Goal: Task Accomplishment & Management: Manage account settings

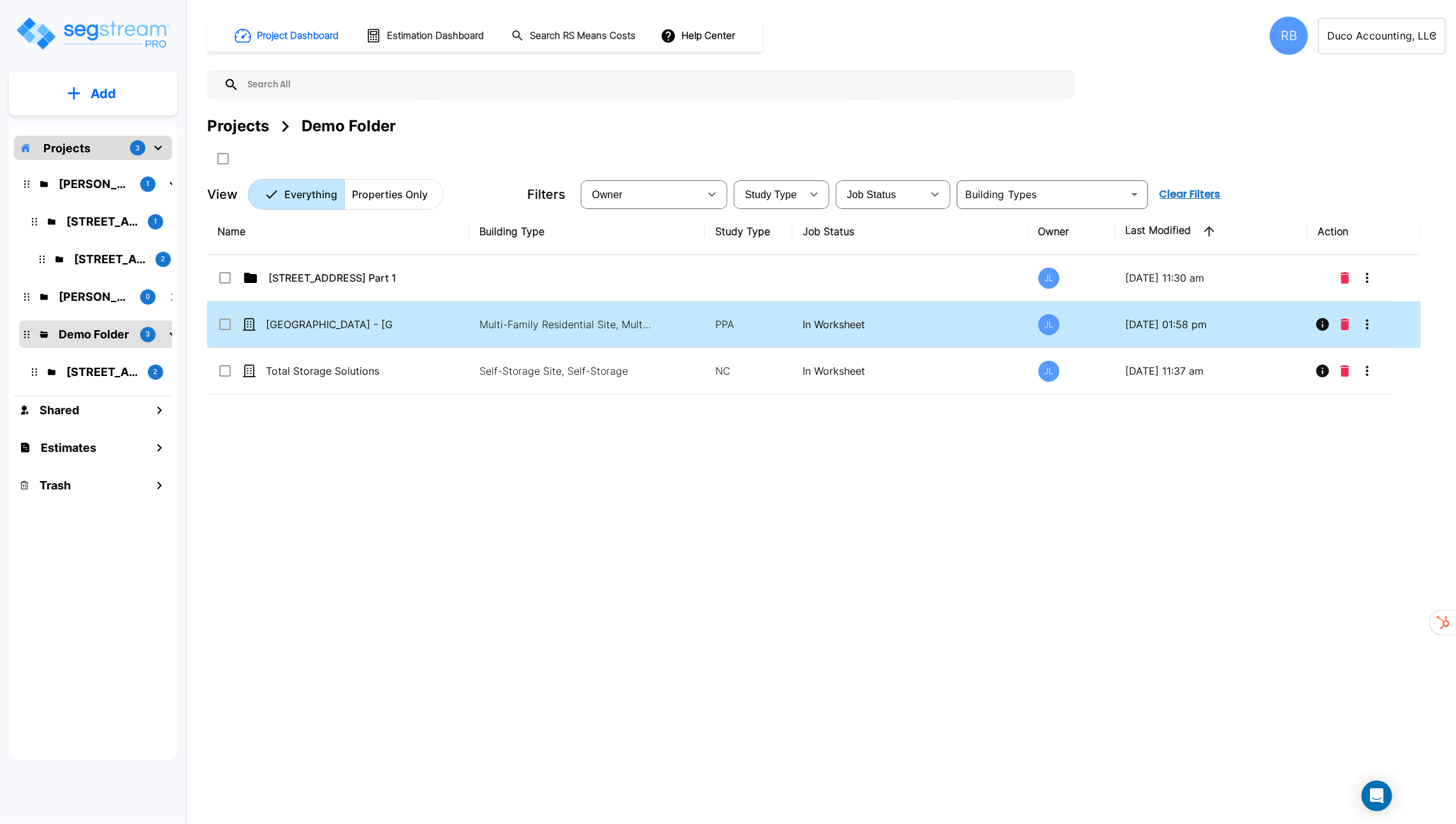
click at [404, 318] on div "[GEOGRAPHIC_DATA] - [GEOGRAPHIC_DATA]" at bounding box center [313, 324] width 191 height 16
checkbox input "true"
click at [404, 318] on div "[GEOGRAPHIC_DATA] - [GEOGRAPHIC_DATA]" at bounding box center [313, 324] width 191 height 16
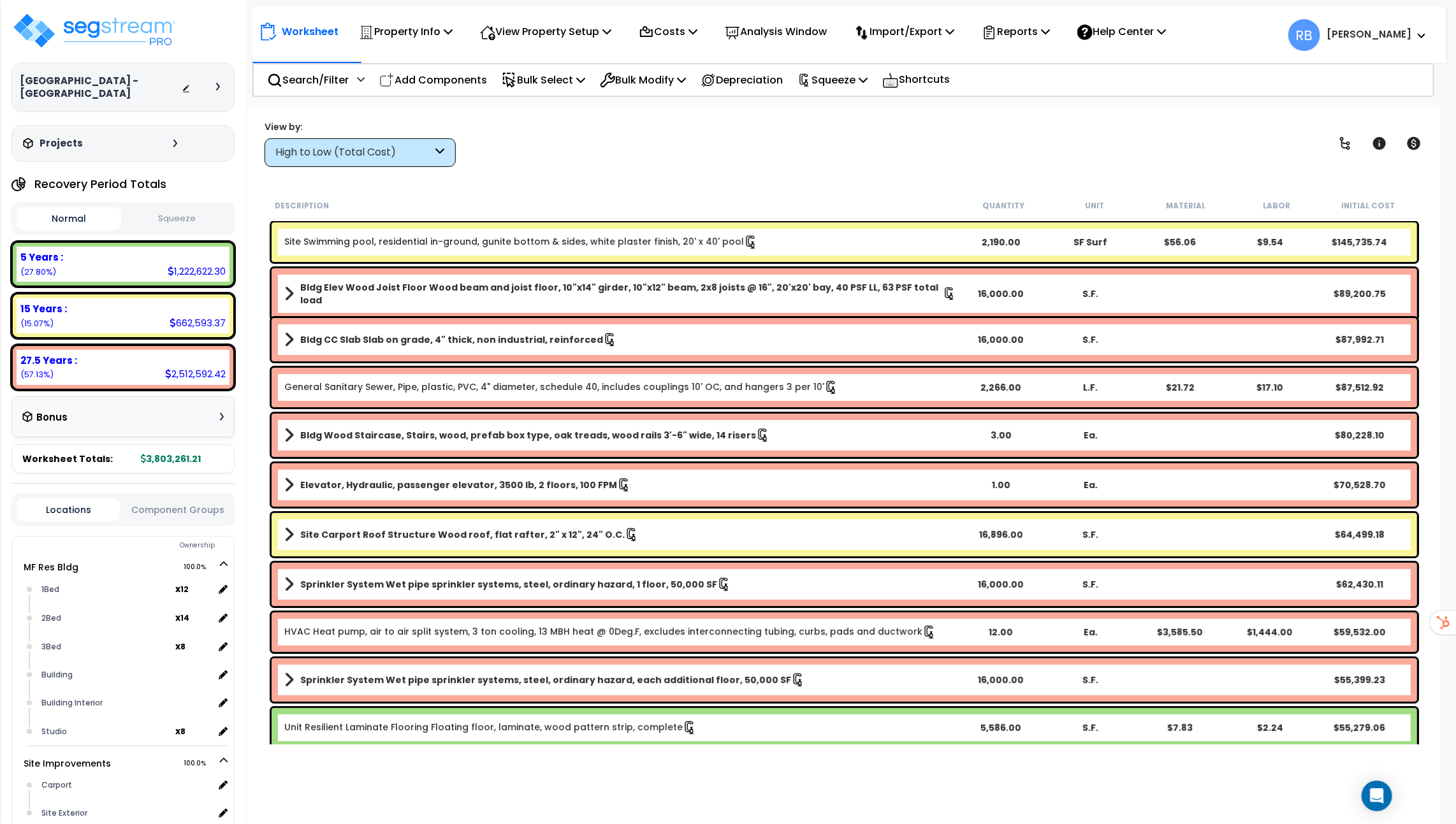
click at [556, 238] on link "Site Swimming pool, residential in-ground, gunite bottom & sides, white plaster…" at bounding box center [520, 242] width 474 height 14
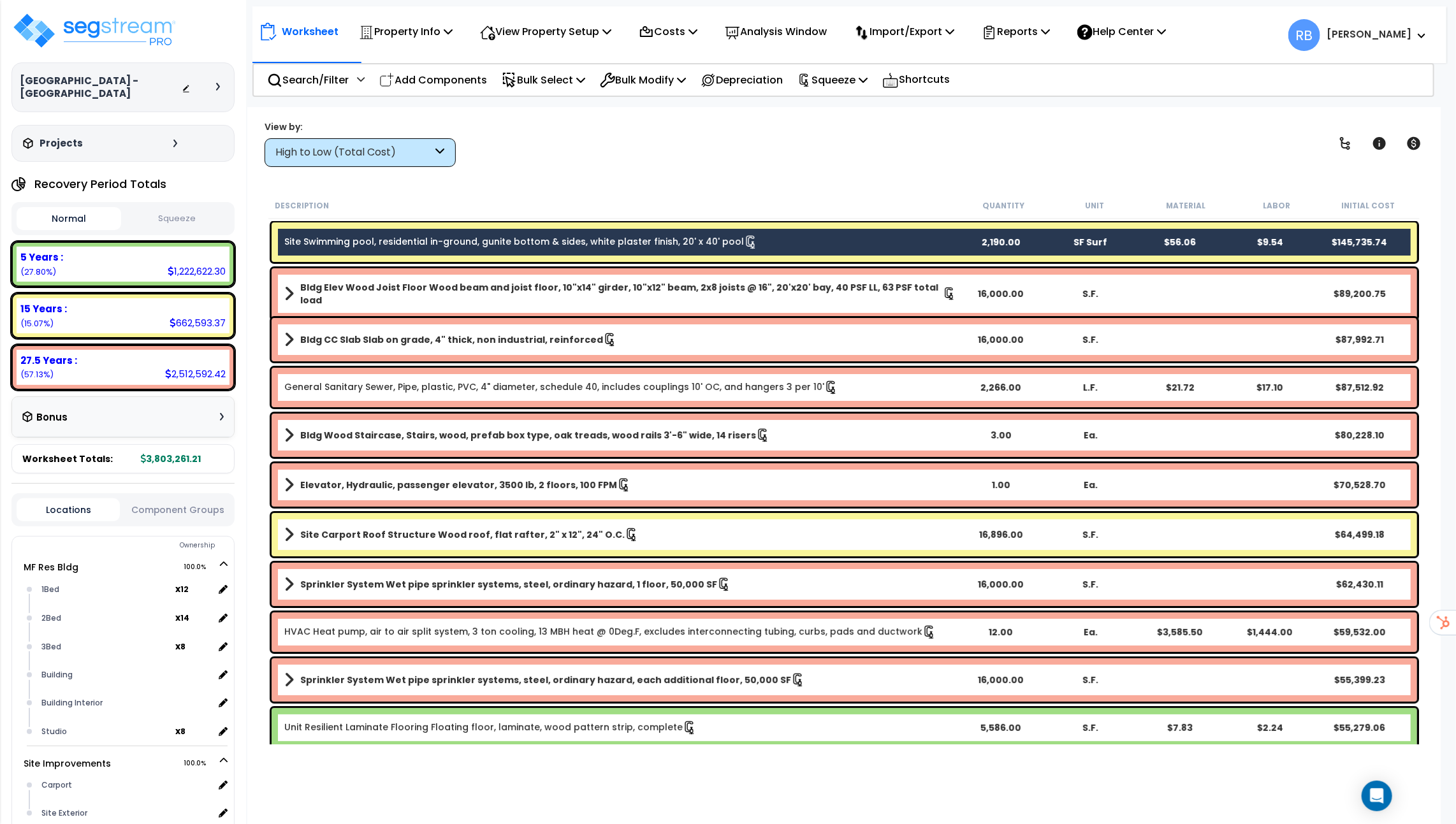
click at [556, 276] on div "Bldg Elev Wood Joist Floor Wood beam and joist floor, 10"x14" girder, 10"x12" b…" at bounding box center [845, 294] width 1146 height 51
click at [556, 293] on b "Bldg Elev Wood Joist Floor Wood beam and joist floor, 10"x14" girder, 10"x12" b…" at bounding box center [621, 294] width 643 height 25
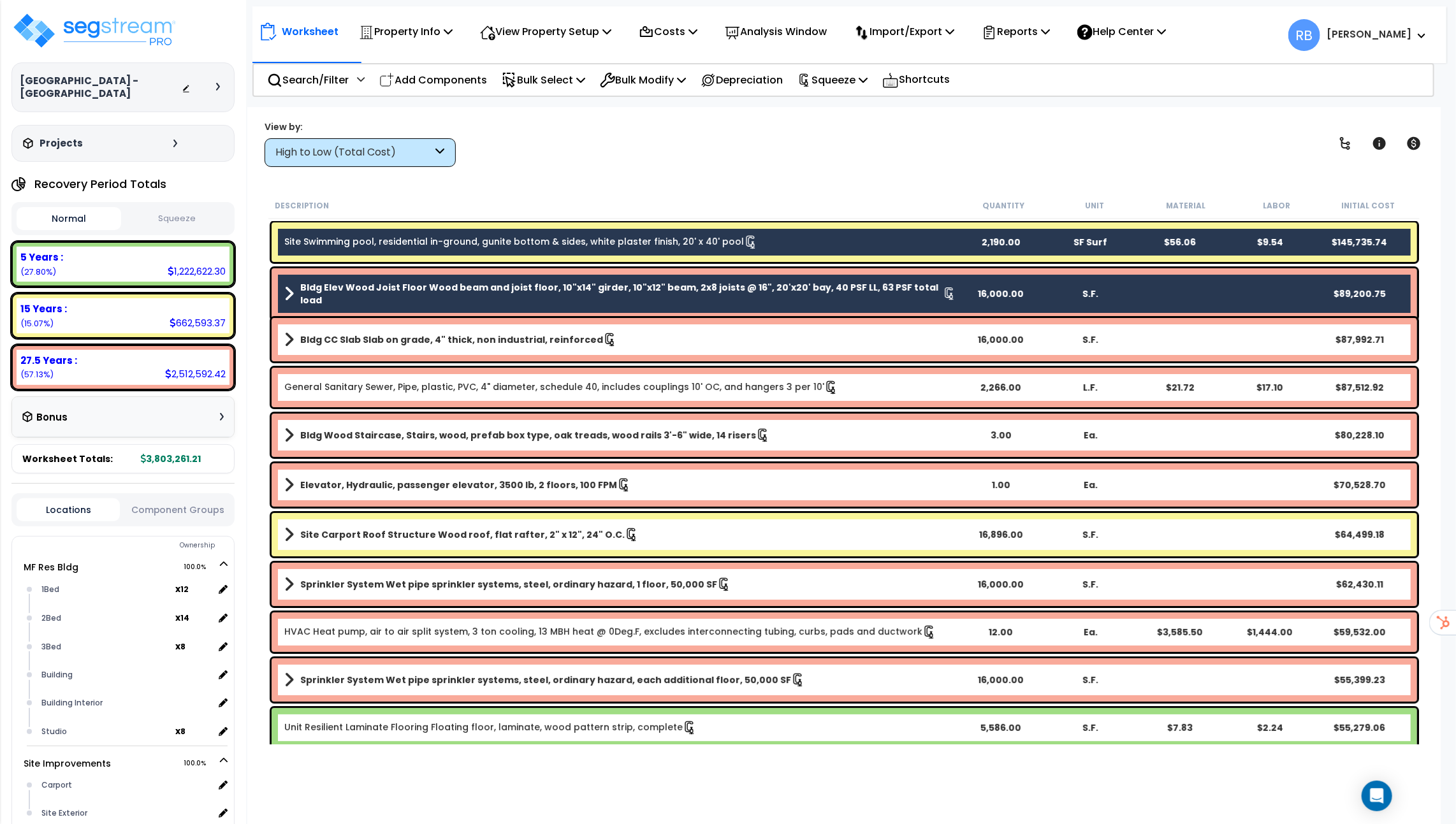
click at [551, 64] on div "Search/Filter Additional Search / Filter Add Components Bulk Select Select By..…" at bounding box center [844, 80] width 1182 height 34
click at [551, 67] on div "Bulk Select" at bounding box center [543, 80] width 84 height 30
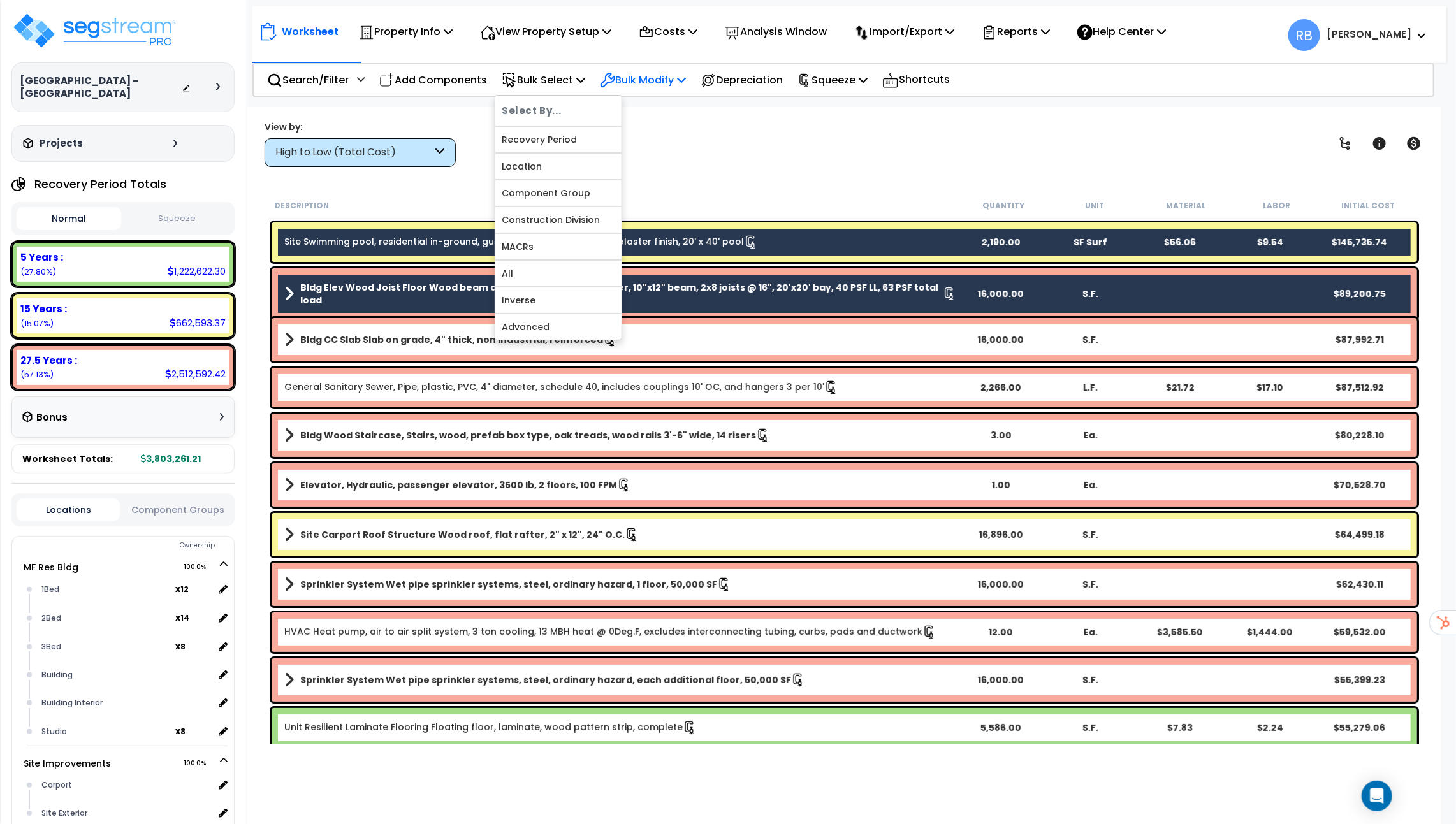
click at [646, 67] on div "Bulk Modify" at bounding box center [643, 80] width 86 height 30
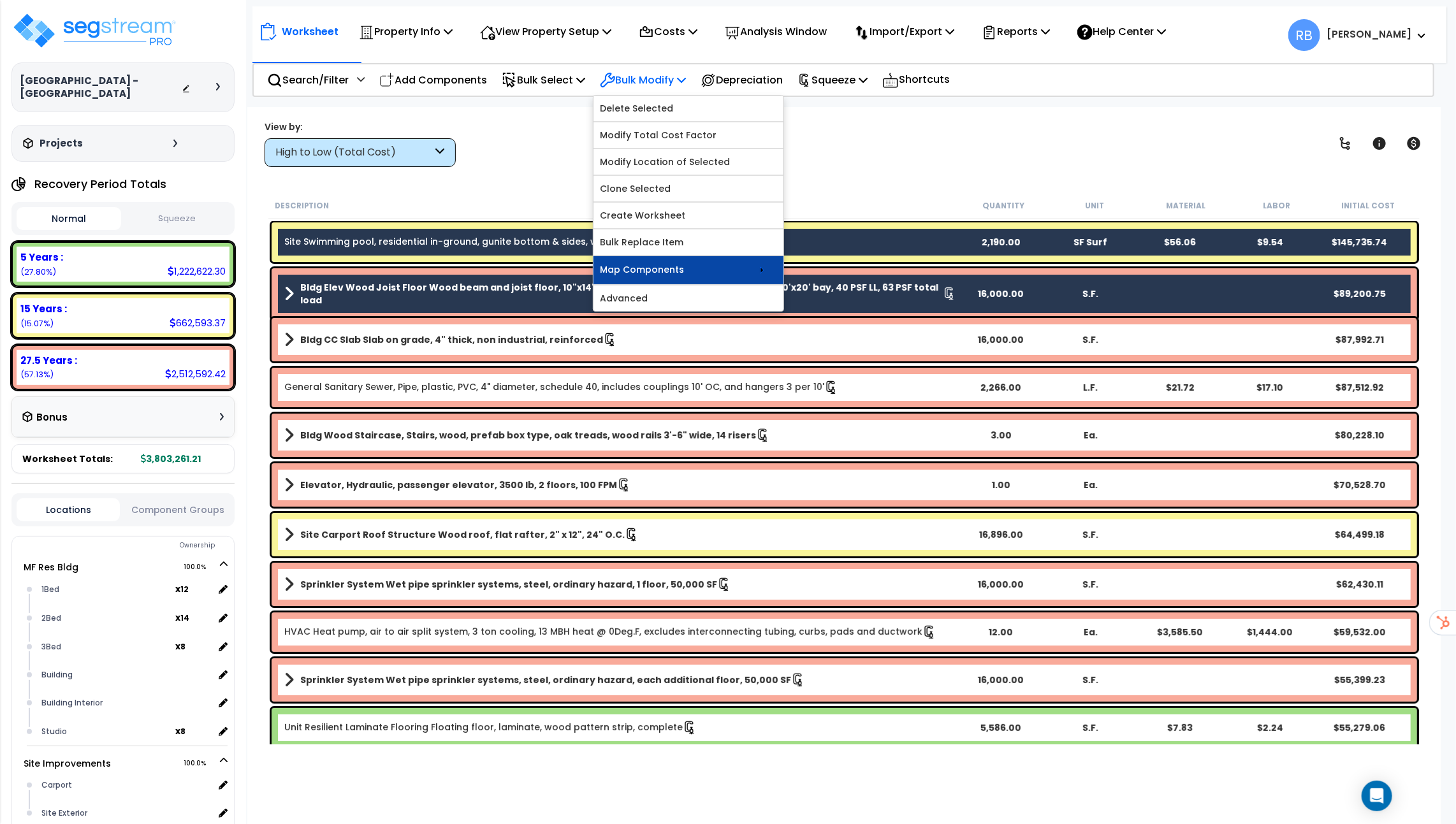
click at [759, 265] on link "Map Components" at bounding box center [688, 270] width 190 height 28
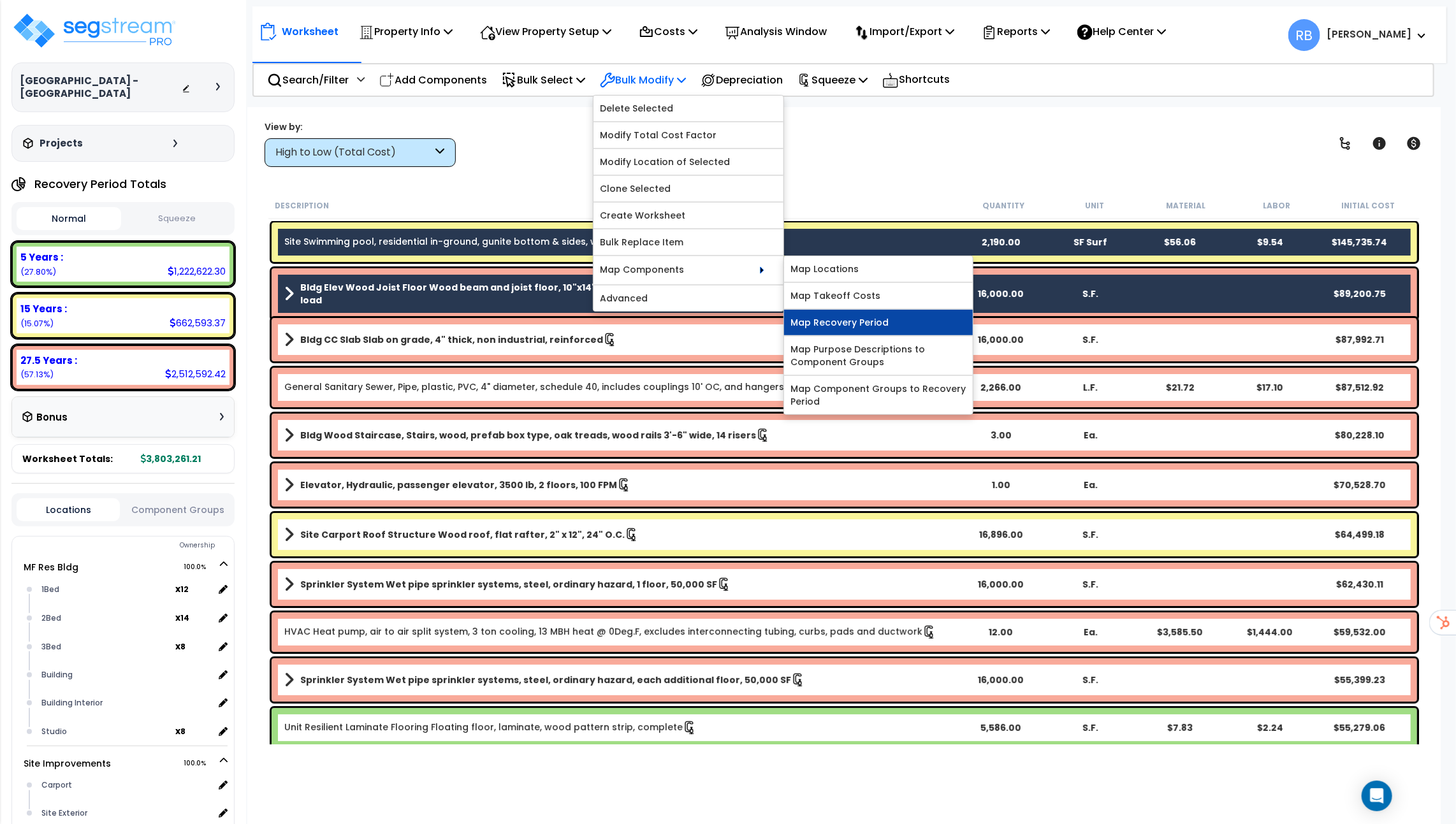
click at [850, 323] on link "Map Recovery Period" at bounding box center [878, 322] width 189 height 25
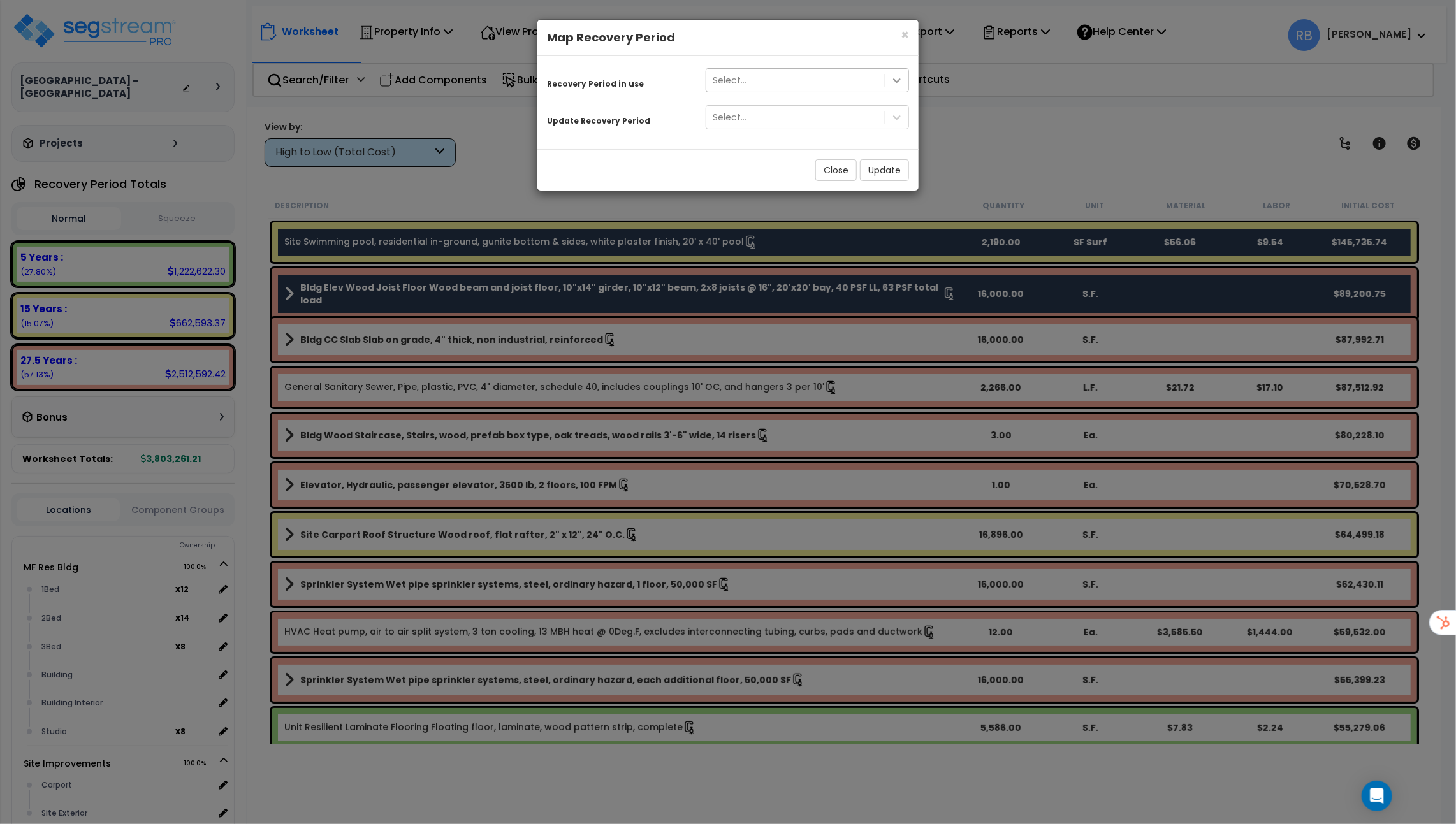
click at [895, 80] on icon at bounding box center [896, 80] width 7 height 4
click at [658, 89] on div "Recovery Period in use" at bounding box center [616, 81] width 158 height 22
click at [892, 84] on icon at bounding box center [897, 80] width 13 height 13
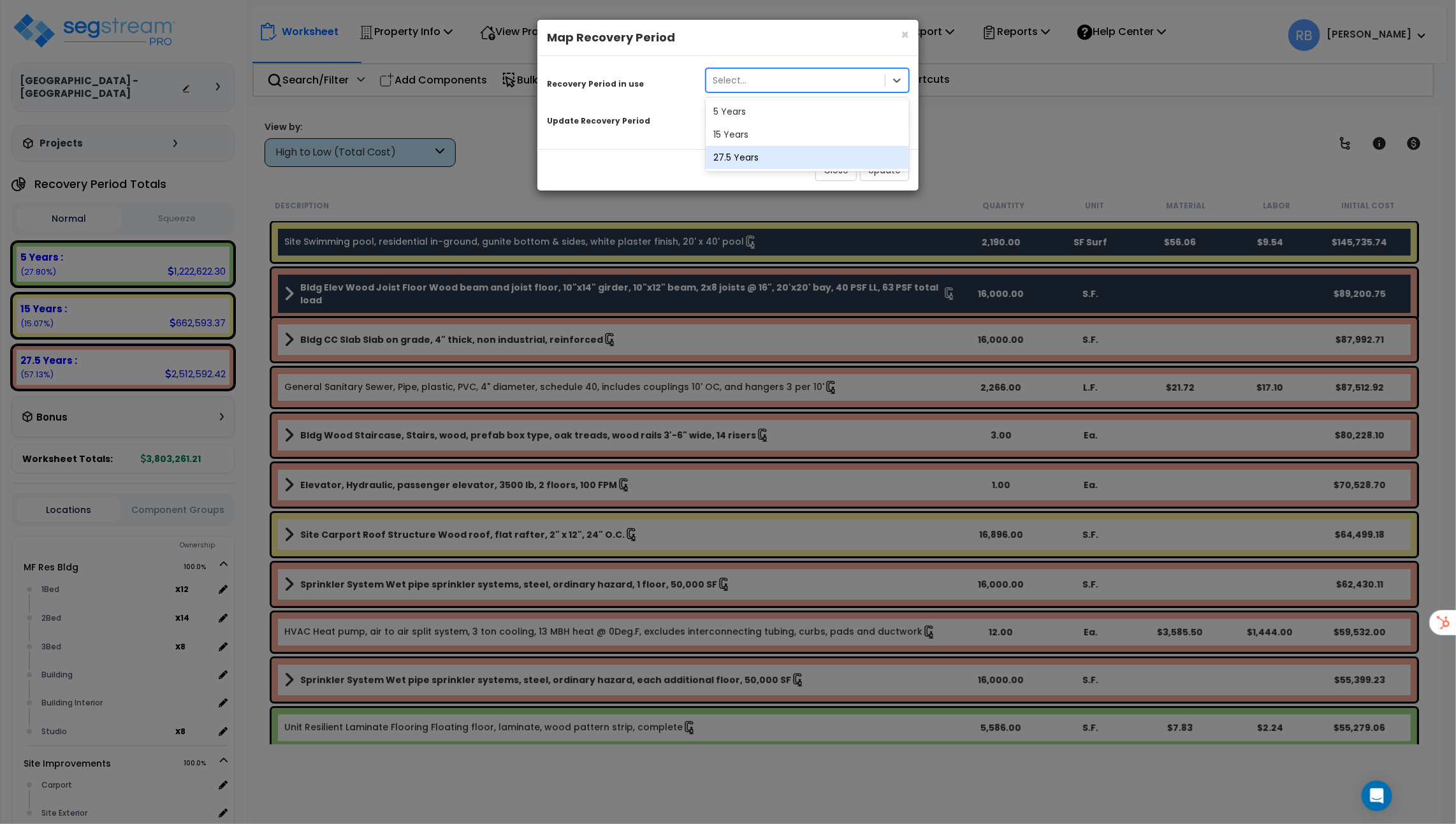
click at [840, 153] on div "27.5 Years" at bounding box center [808, 158] width 204 height 23
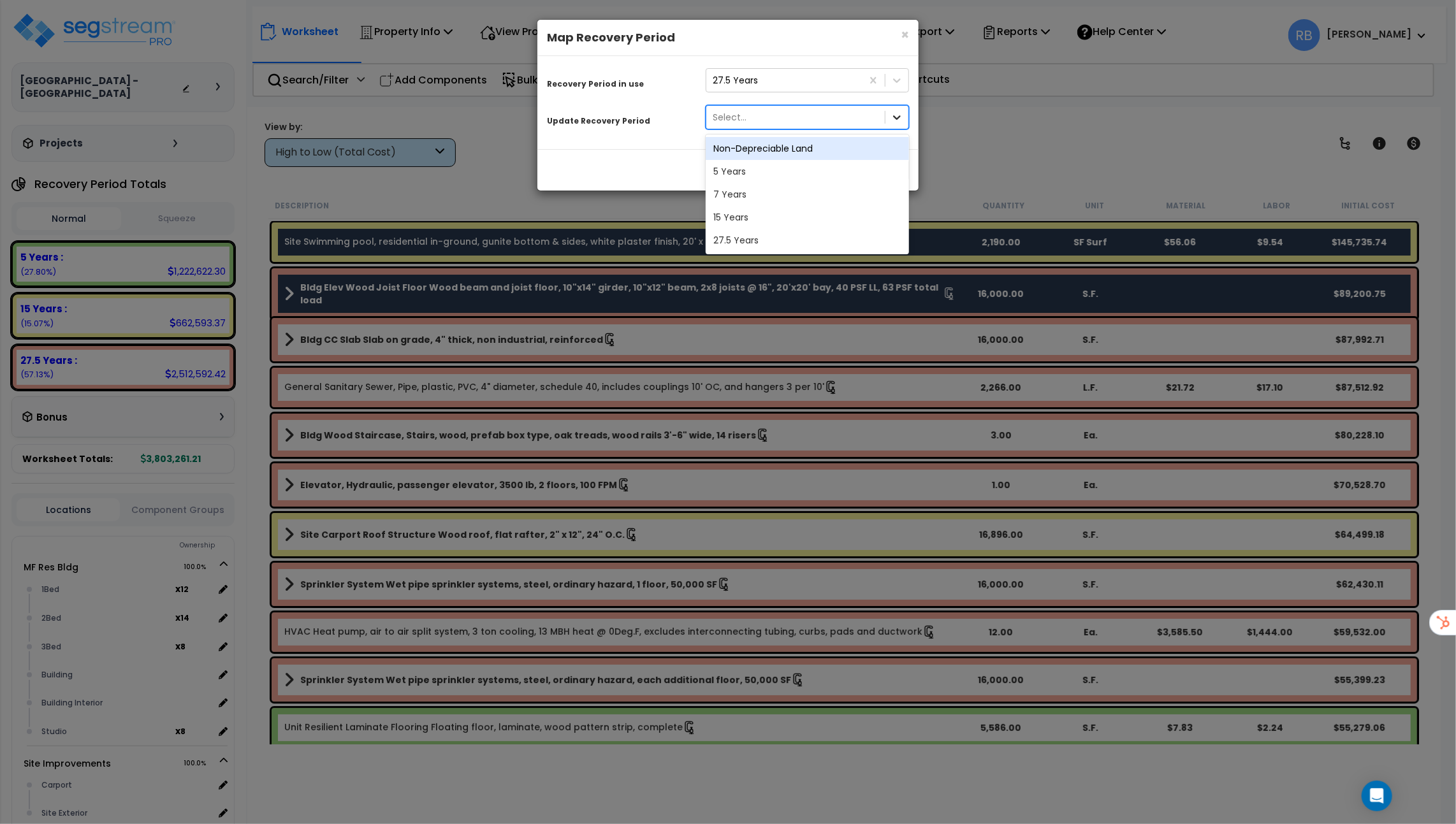
click at [887, 121] on div at bounding box center [897, 117] width 23 height 23
click at [744, 176] on div "5 Years" at bounding box center [808, 172] width 204 height 23
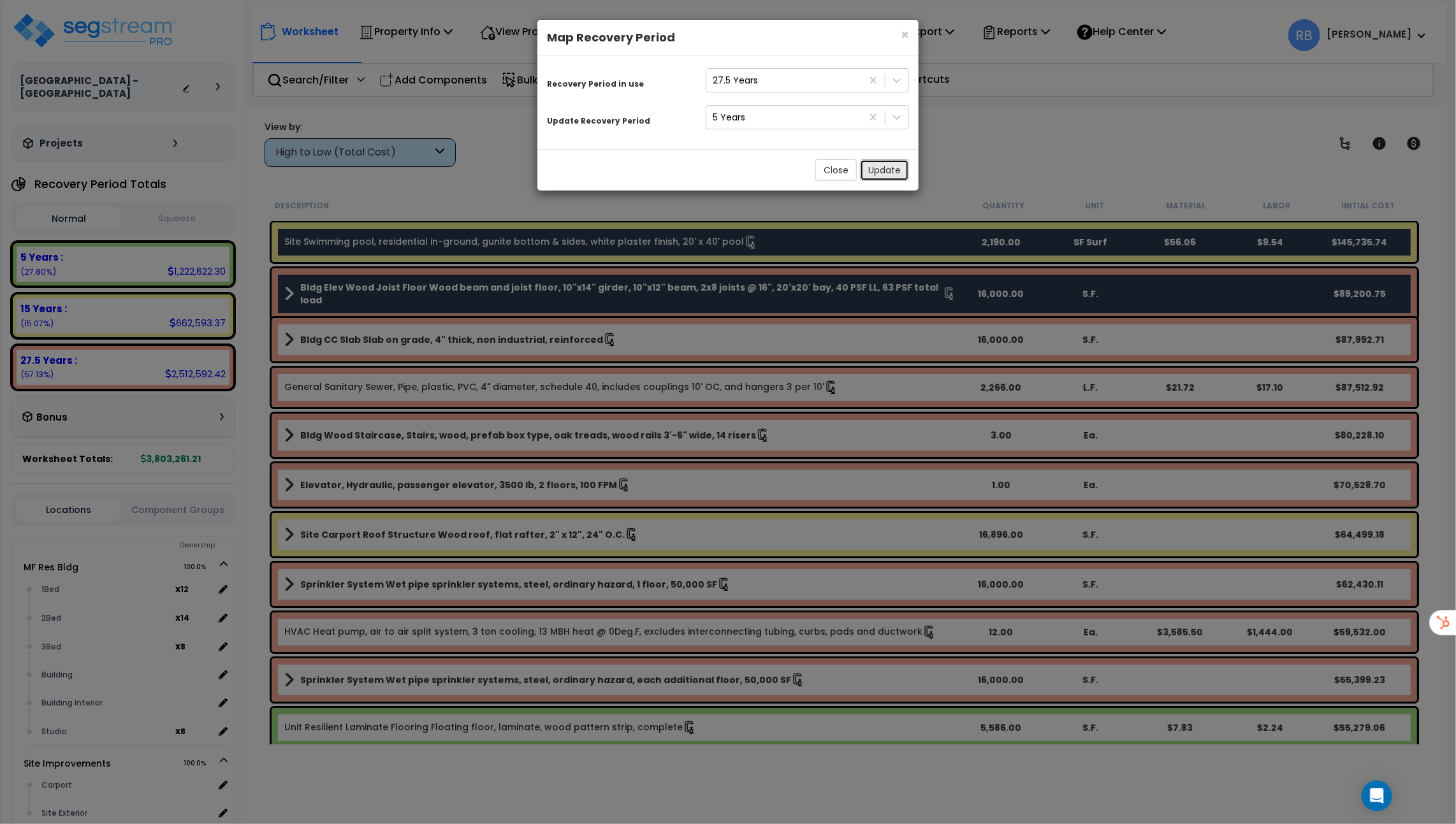
click at [885, 176] on button "Update" at bounding box center [885, 170] width 49 height 21
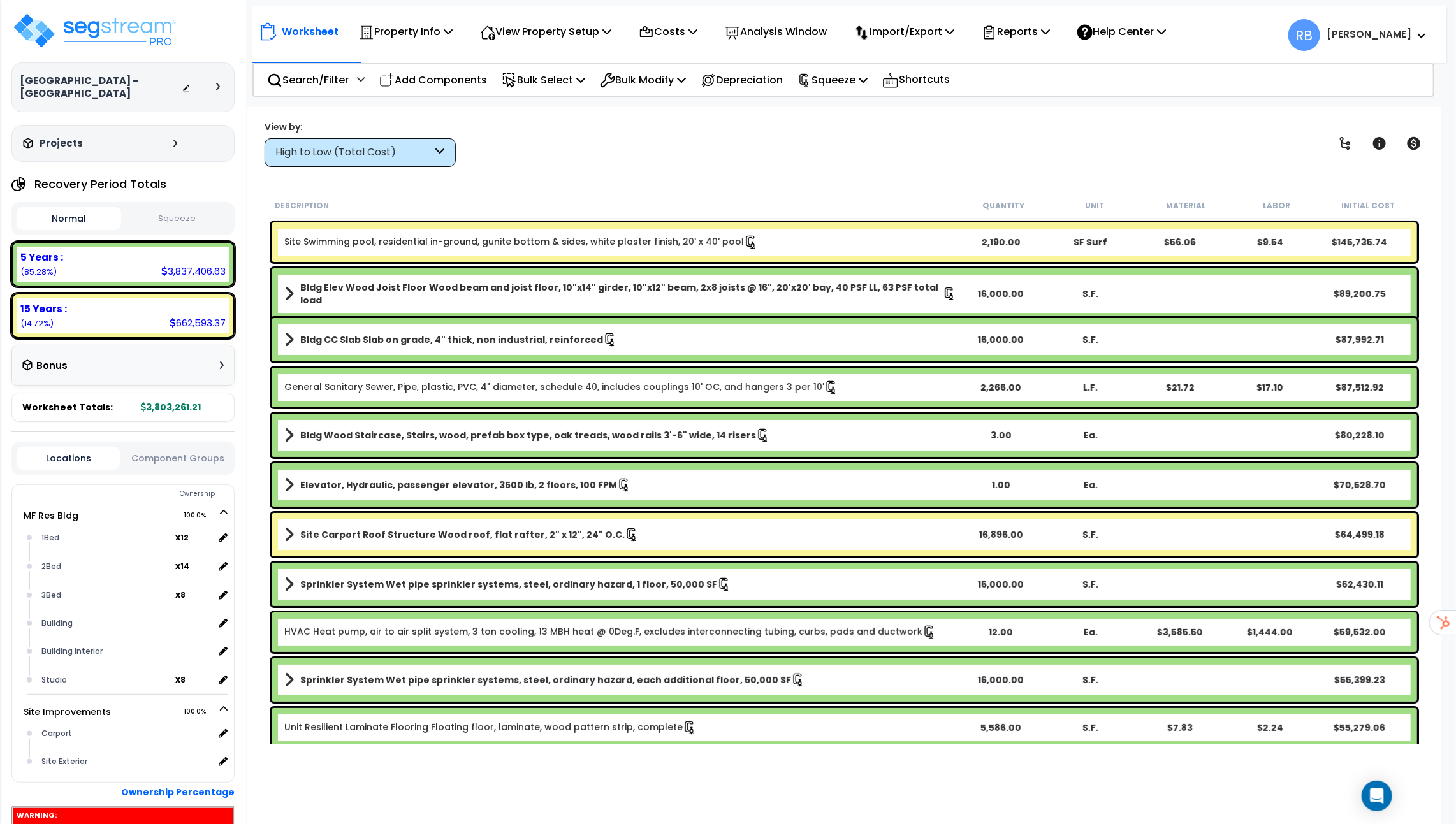
click at [831, 291] on b "Bldg Elev Wood Joist Floor Wood beam and joist floor, 10"x14" girder, 10"x12" b…" at bounding box center [621, 294] width 643 height 25
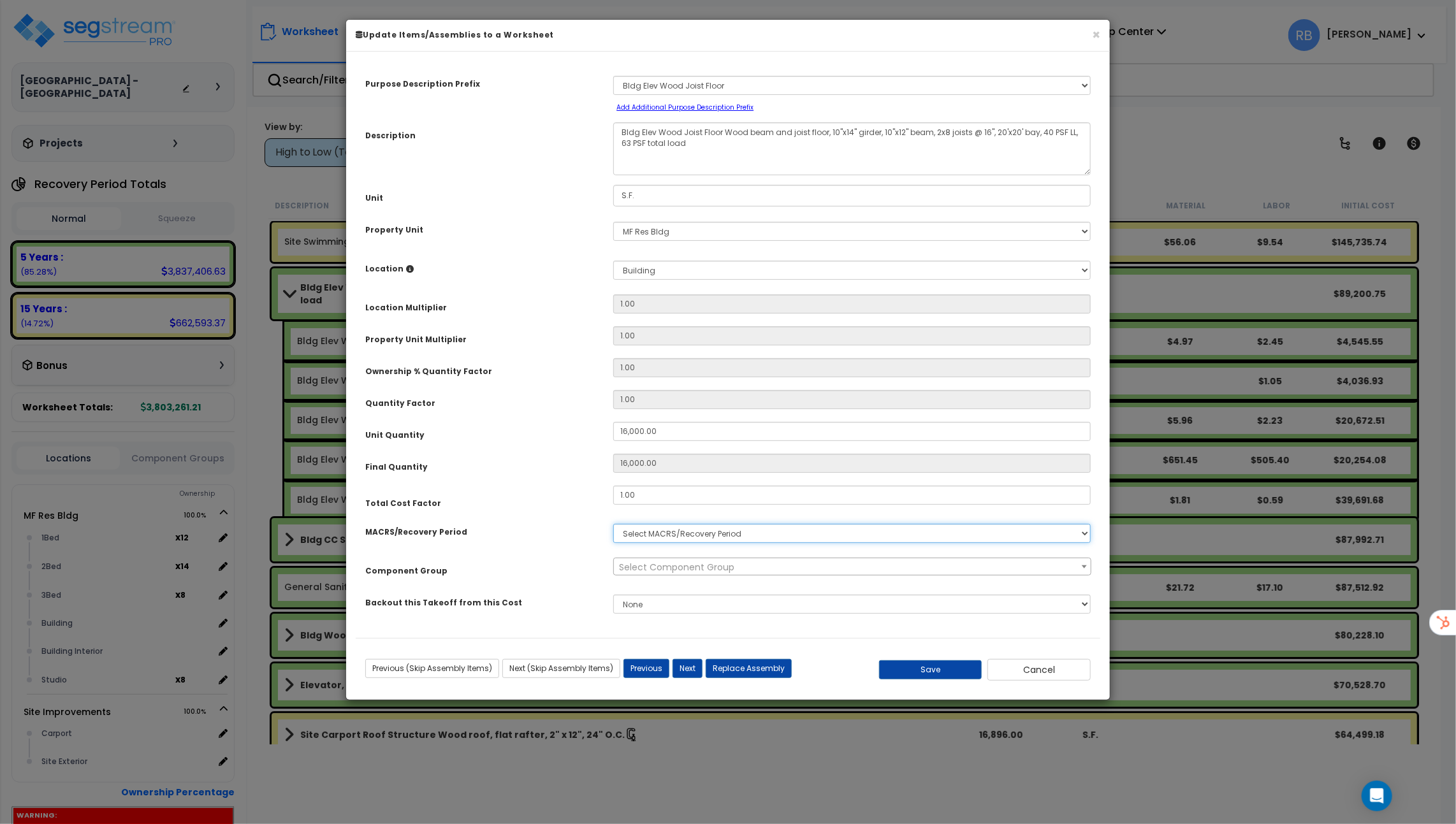
click at [823, 536] on select "Select MACRS/Recovery Period" at bounding box center [852, 533] width 478 height 19
click at [613, 524] on select "Select MACRS/Recovery Period" at bounding box center [852, 533] width 478 height 19
click at [1010, 666] on button "Cancel" at bounding box center [1039, 670] width 103 height 21
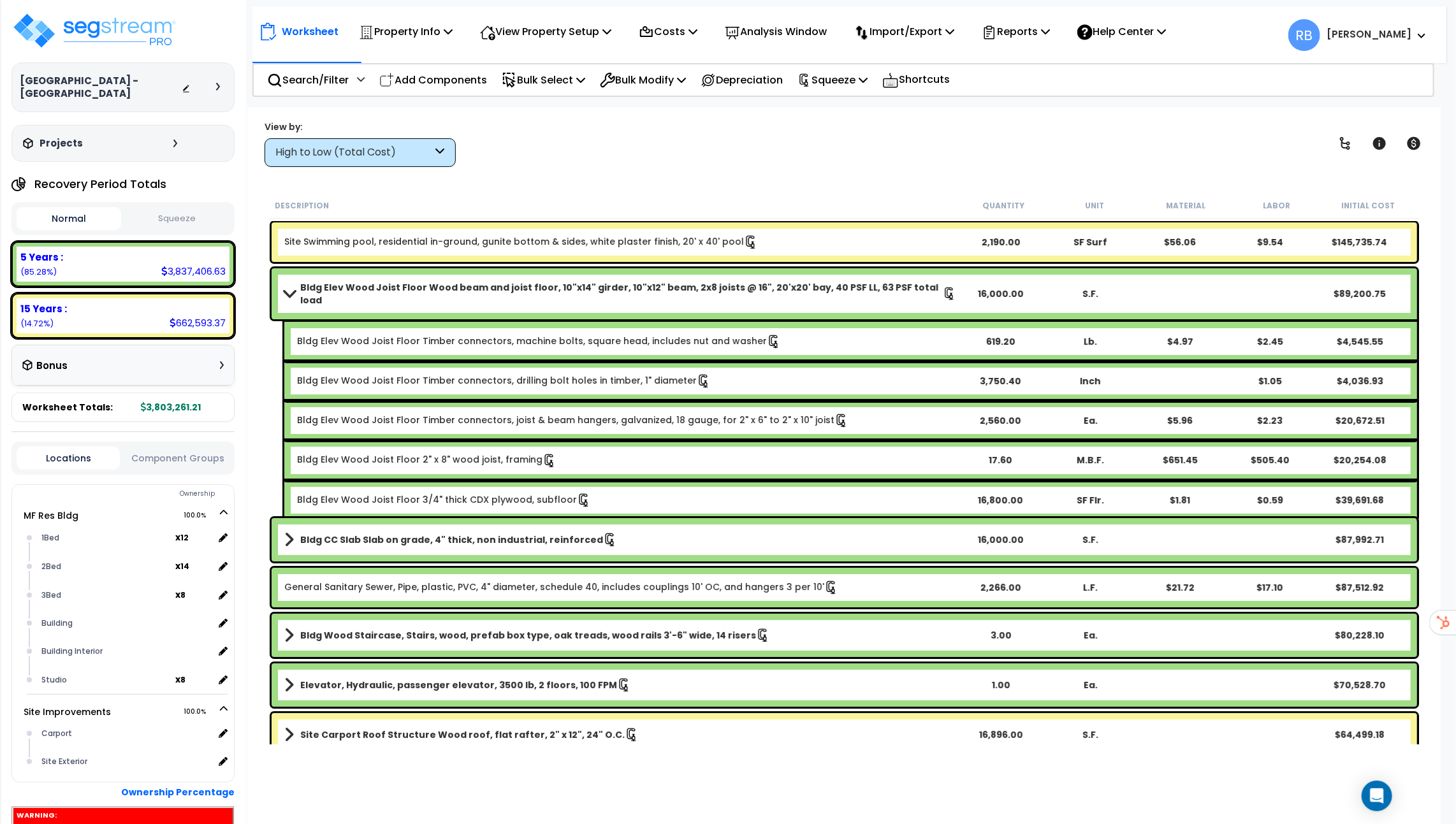
click at [670, 249] on div "Site Swimming pool, residential in-ground, gunite bottom & sides, white plaster…" at bounding box center [845, 242] width 1146 height 39
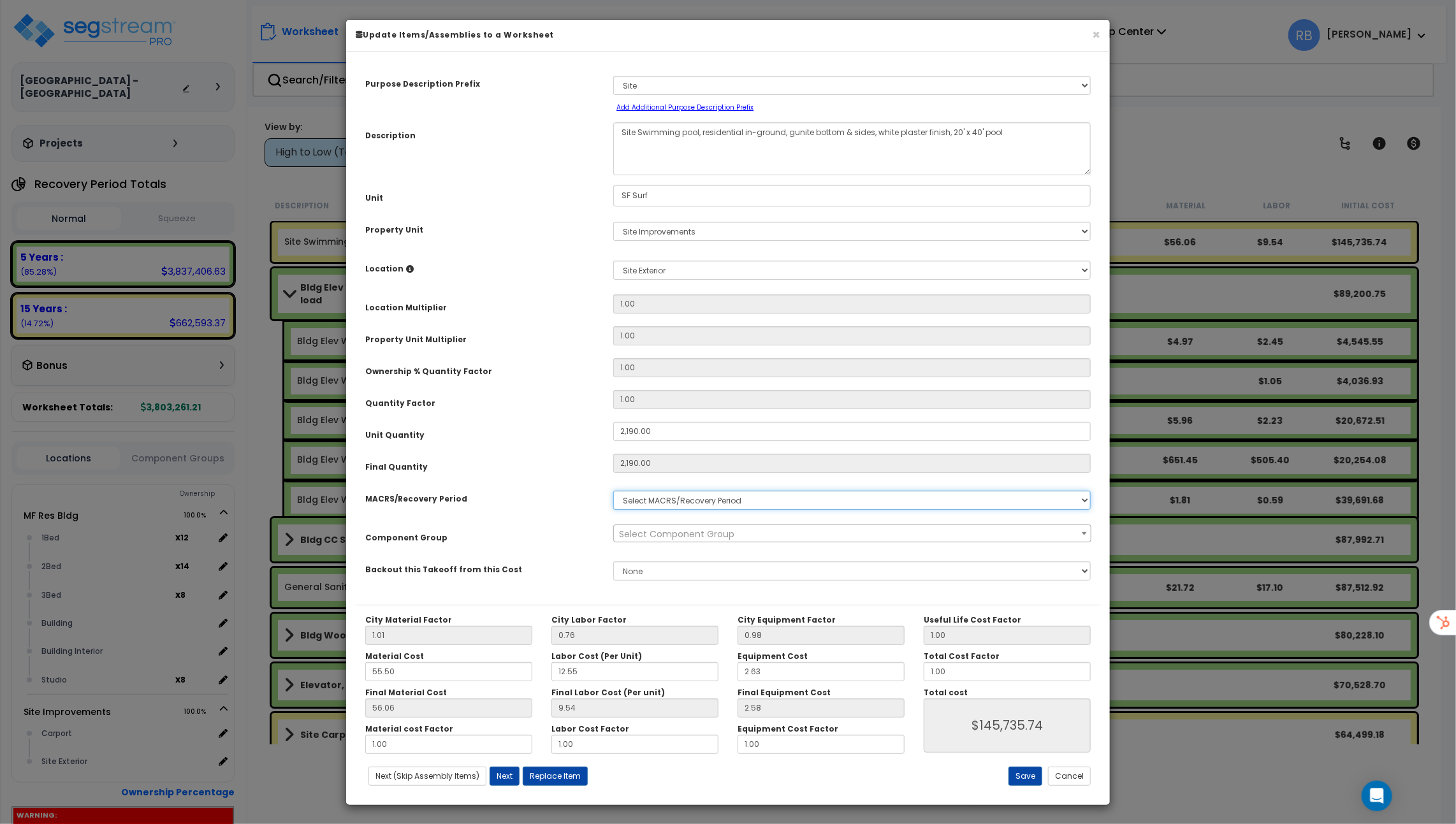
click at [732, 503] on select "Select MACRS/Recovery Period" at bounding box center [852, 500] width 478 height 19
click at [613, 491] on select "Select MACRS/Recovery Period" at bounding box center [852, 500] width 478 height 19
click at [1089, 778] on button "Cancel" at bounding box center [1069, 776] width 43 height 19
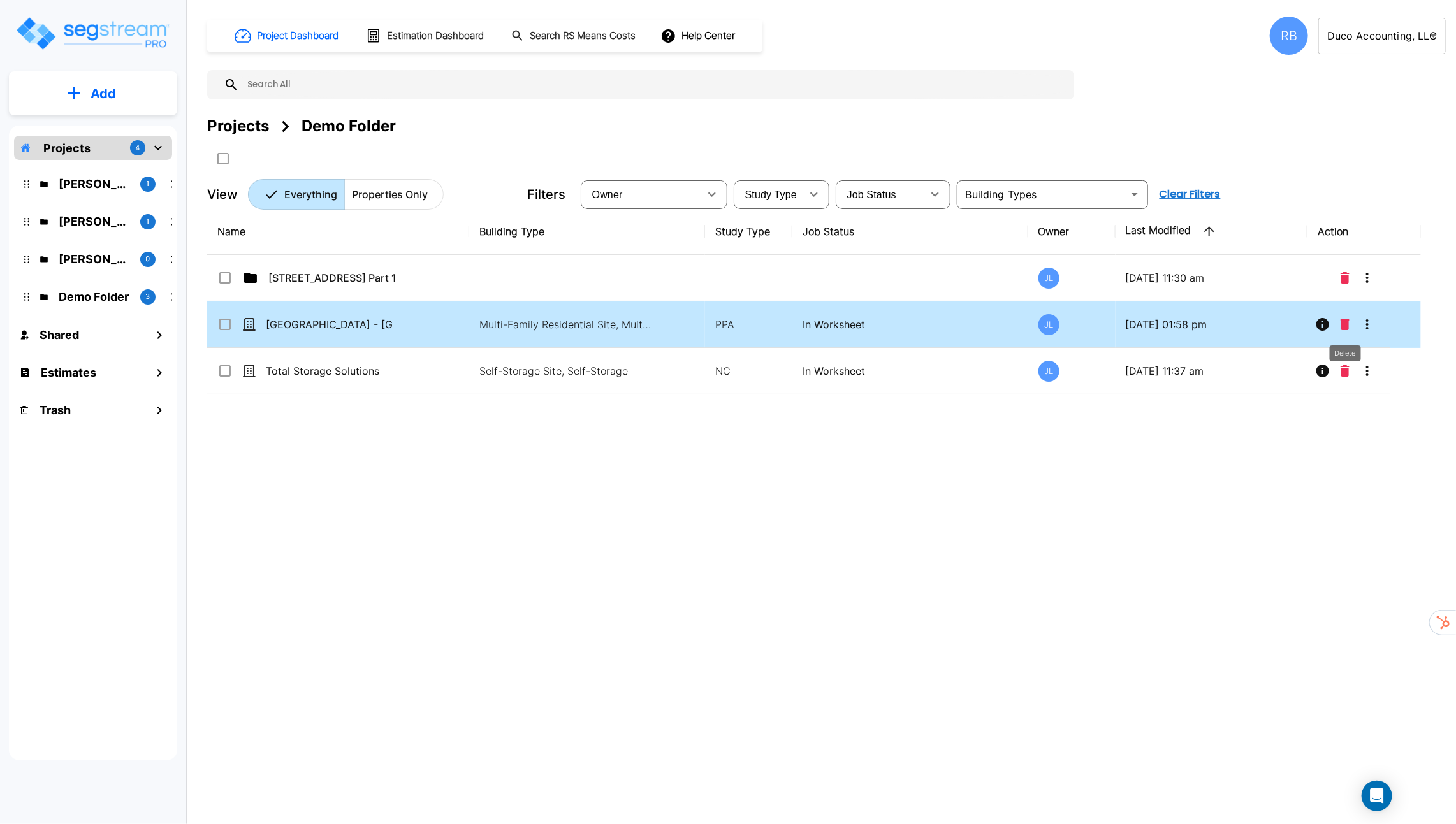
click at [1342, 324] on icon "Delete" at bounding box center [1344, 324] width 9 height 11
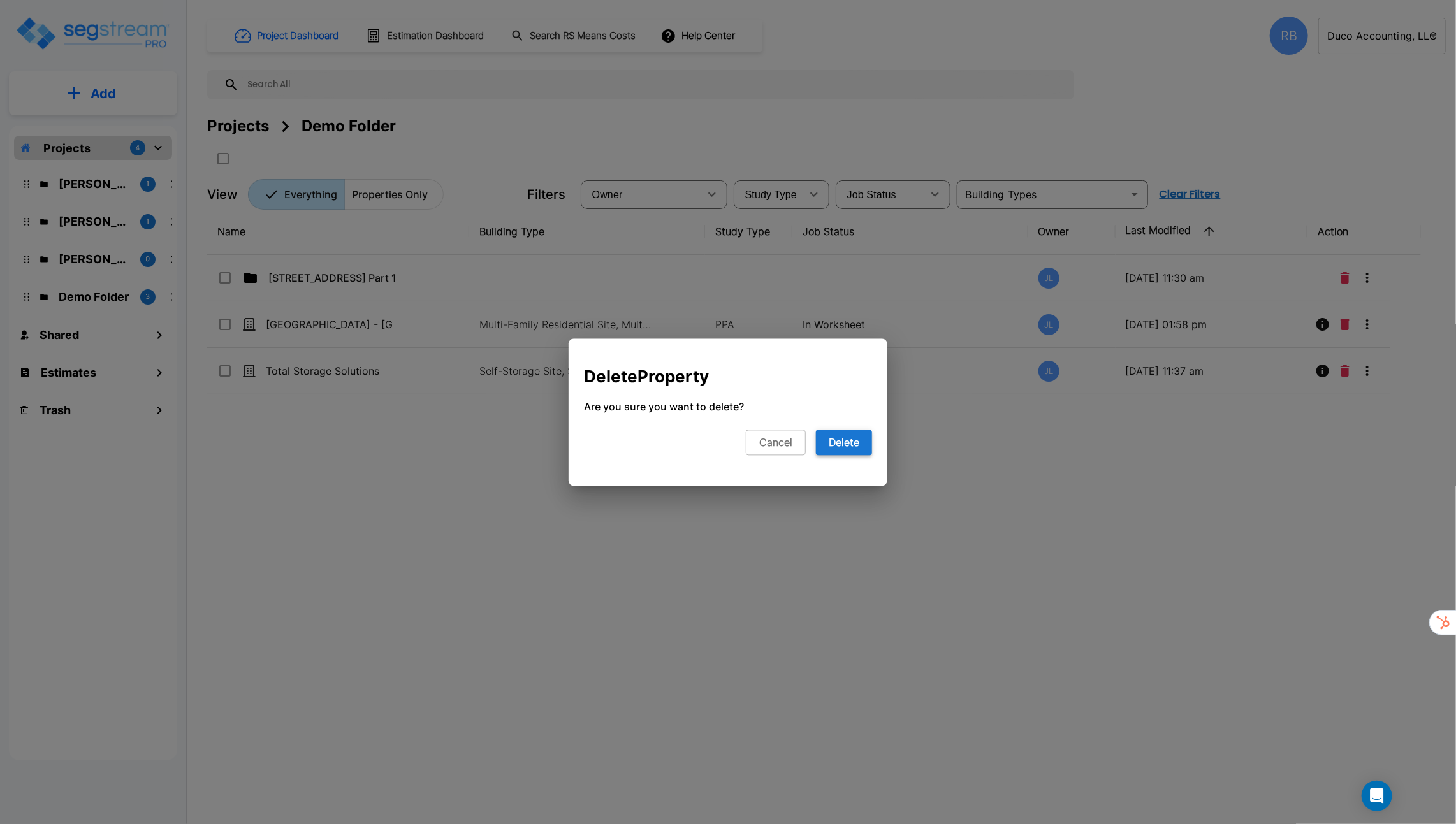
click at [844, 437] on button "Delete" at bounding box center [844, 442] width 56 height 25
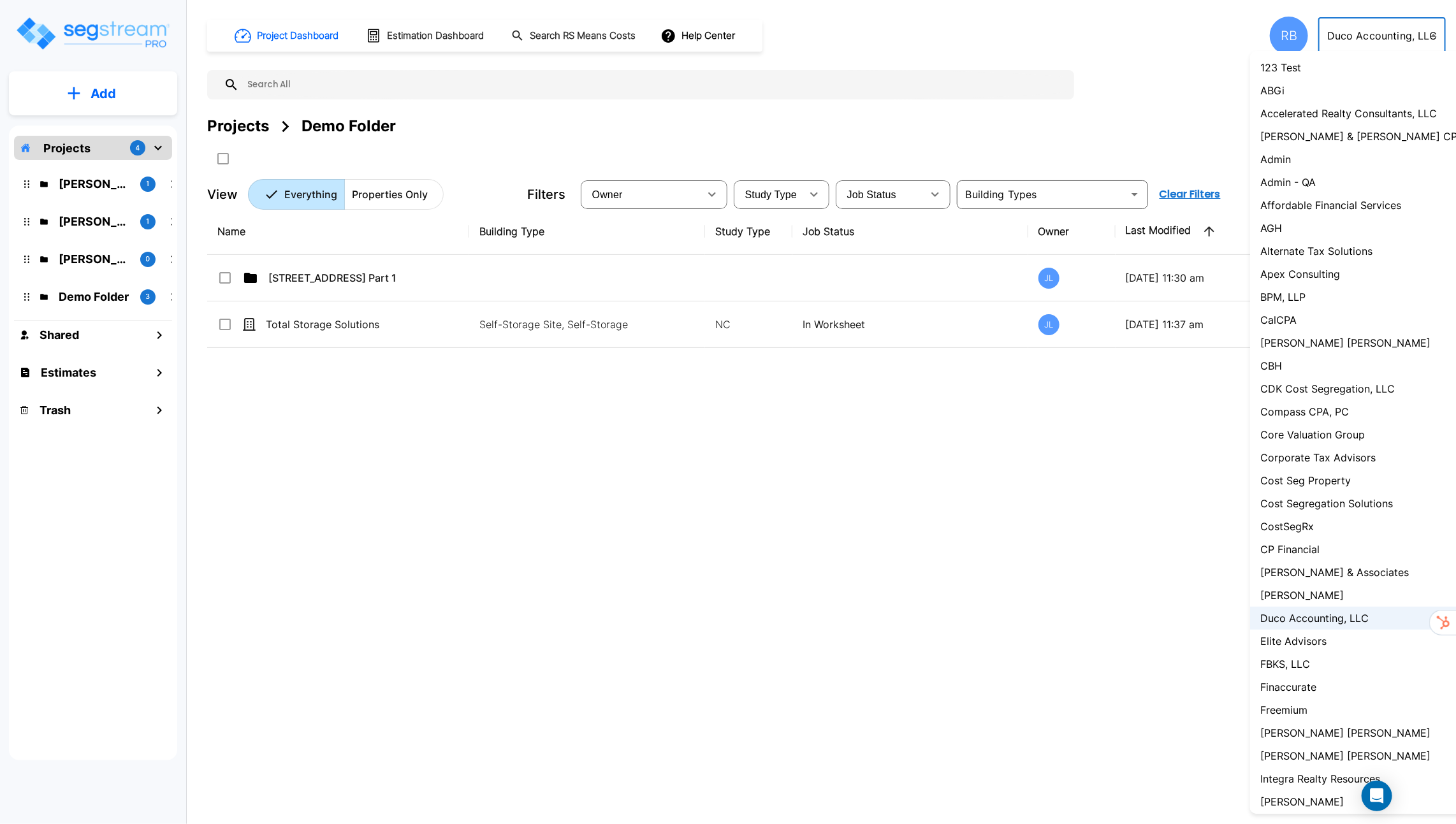
click at [1435, 44] on body "× Your report is being generated. Be patient! × We're working on your Modificat…" at bounding box center [728, 412] width 1456 height 824
click at [1308, 161] on li "Admin" at bounding box center [1367, 159] width 236 height 23
type input "1"
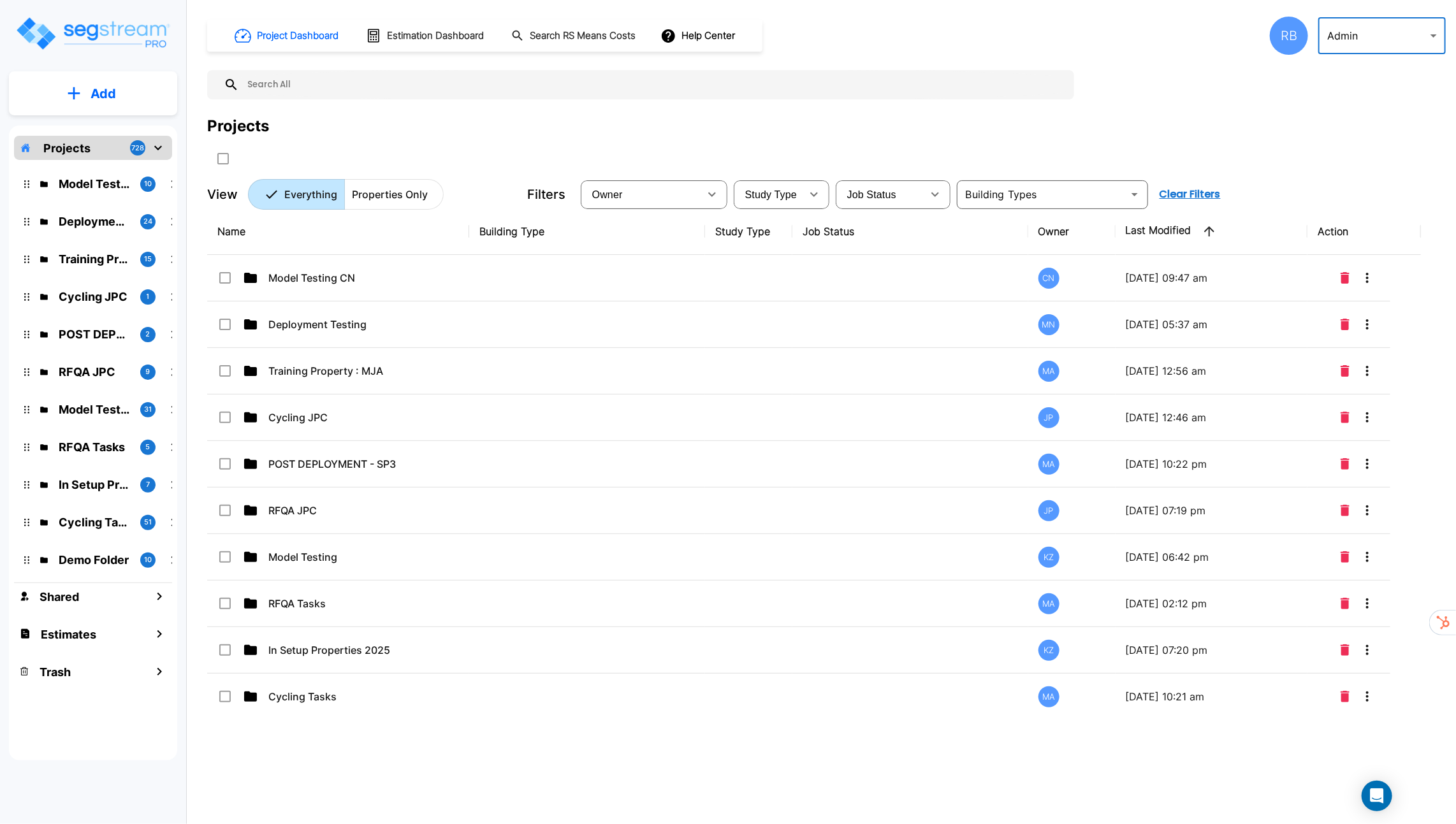
click at [387, 187] on p "Properties Only" at bounding box center [390, 195] width 76 height 16
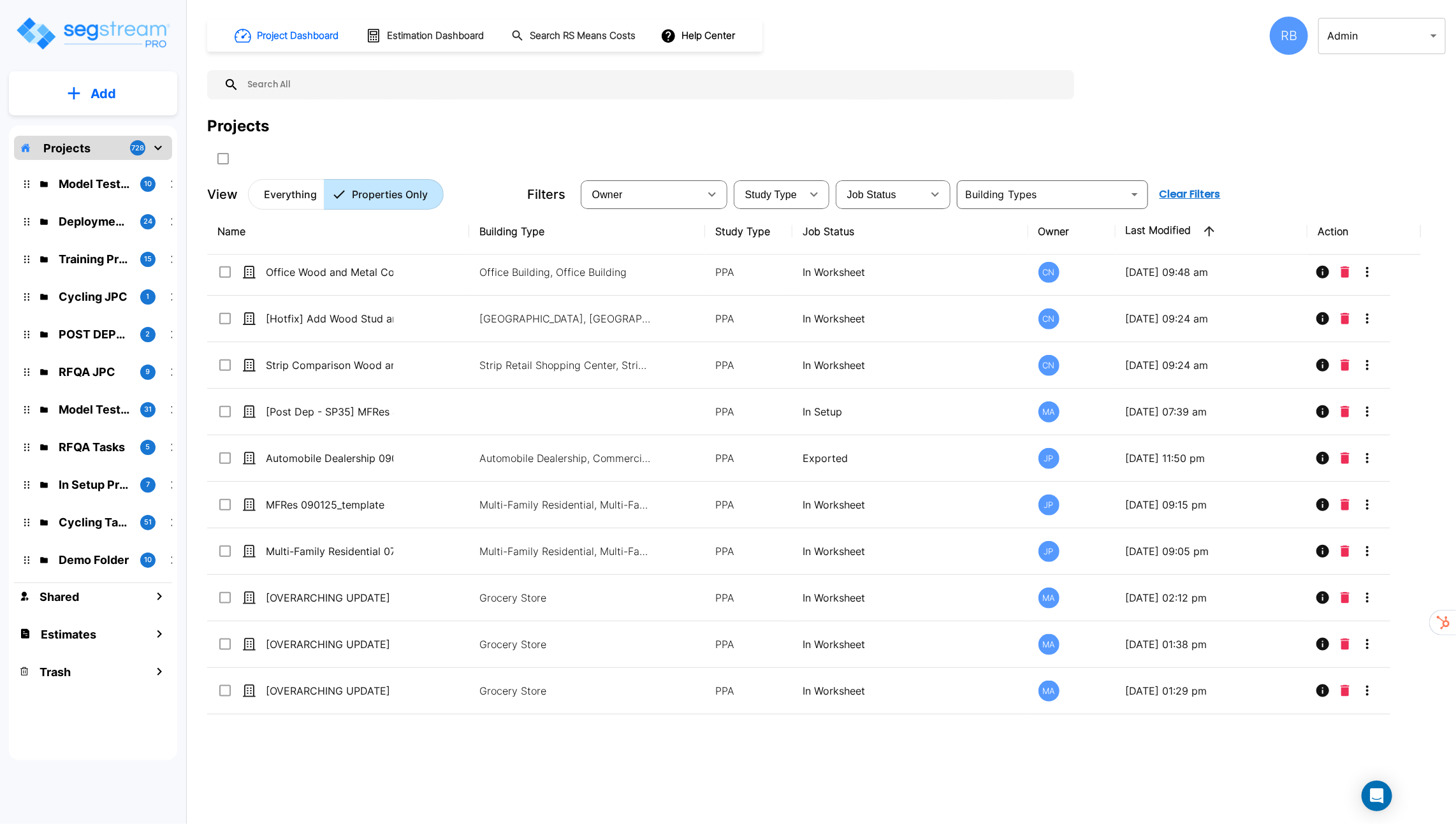
scroll to position [850, 0]
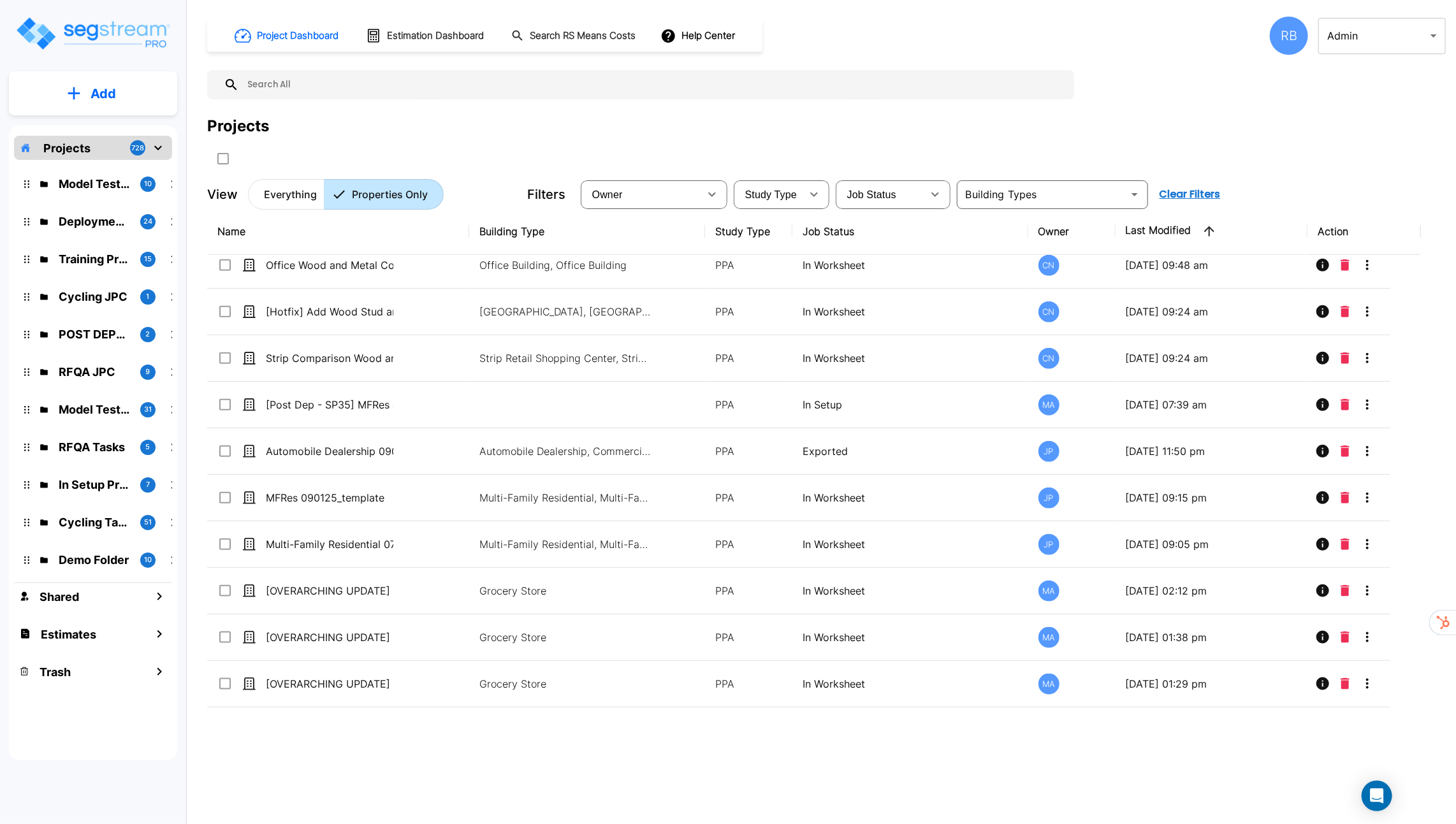
click at [450, 89] on input "text" at bounding box center [653, 85] width 829 height 30
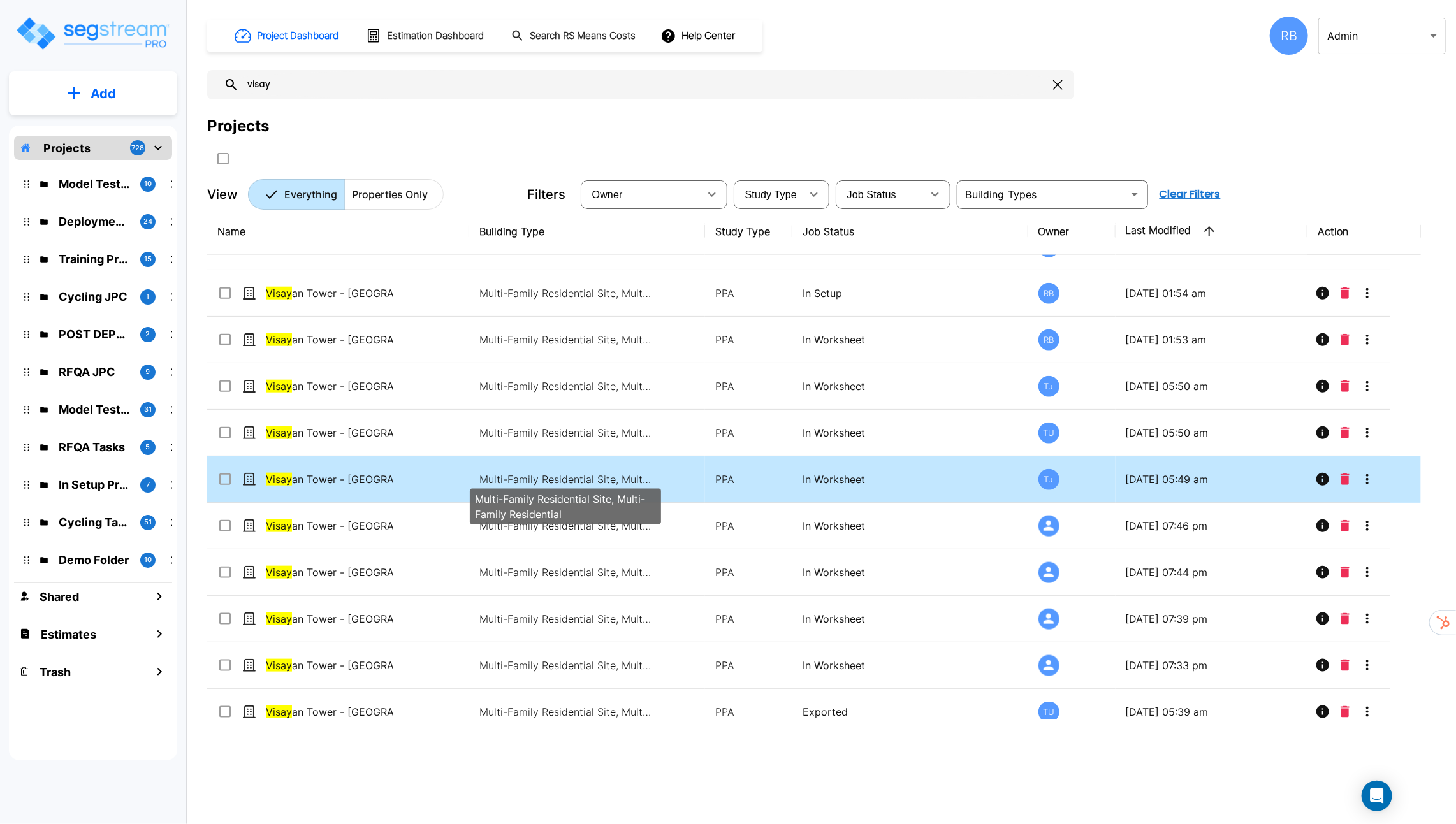
scroll to position [868, 0]
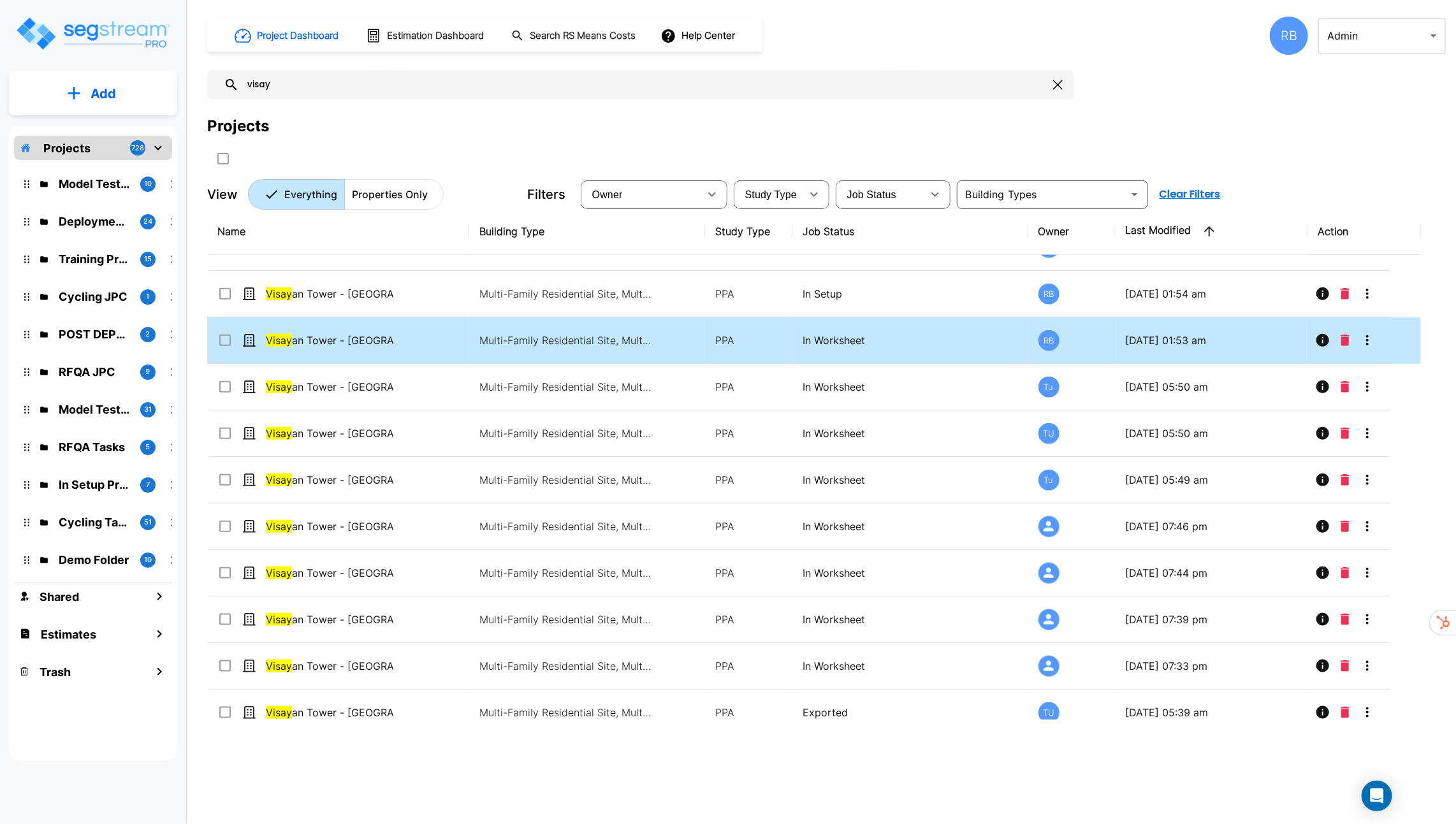
type input "visay"
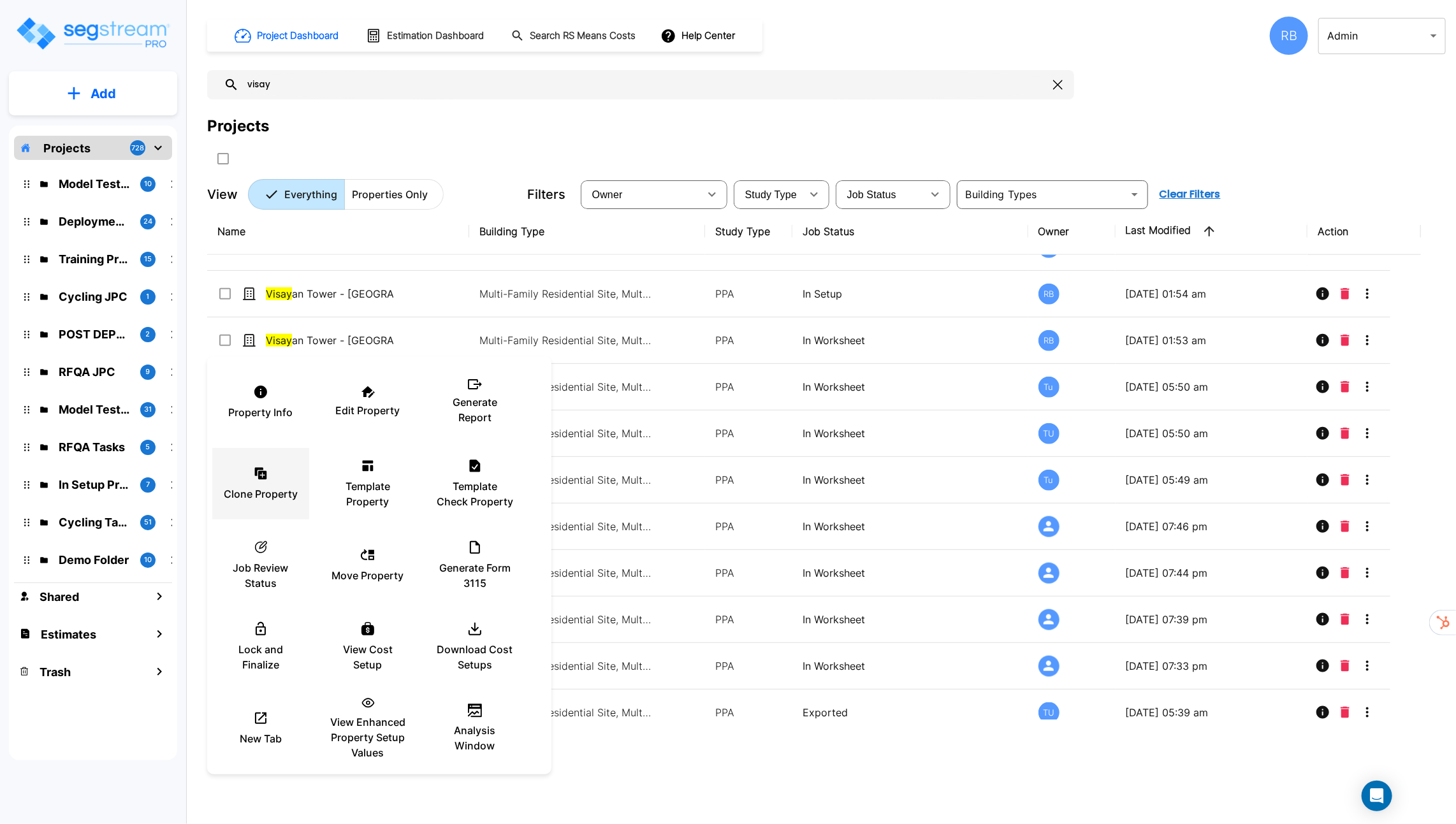
click at [250, 470] on div "Clone Property" at bounding box center [260, 484] width 76 height 64
click at [648, 347] on div at bounding box center [728, 412] width 1456 height 824
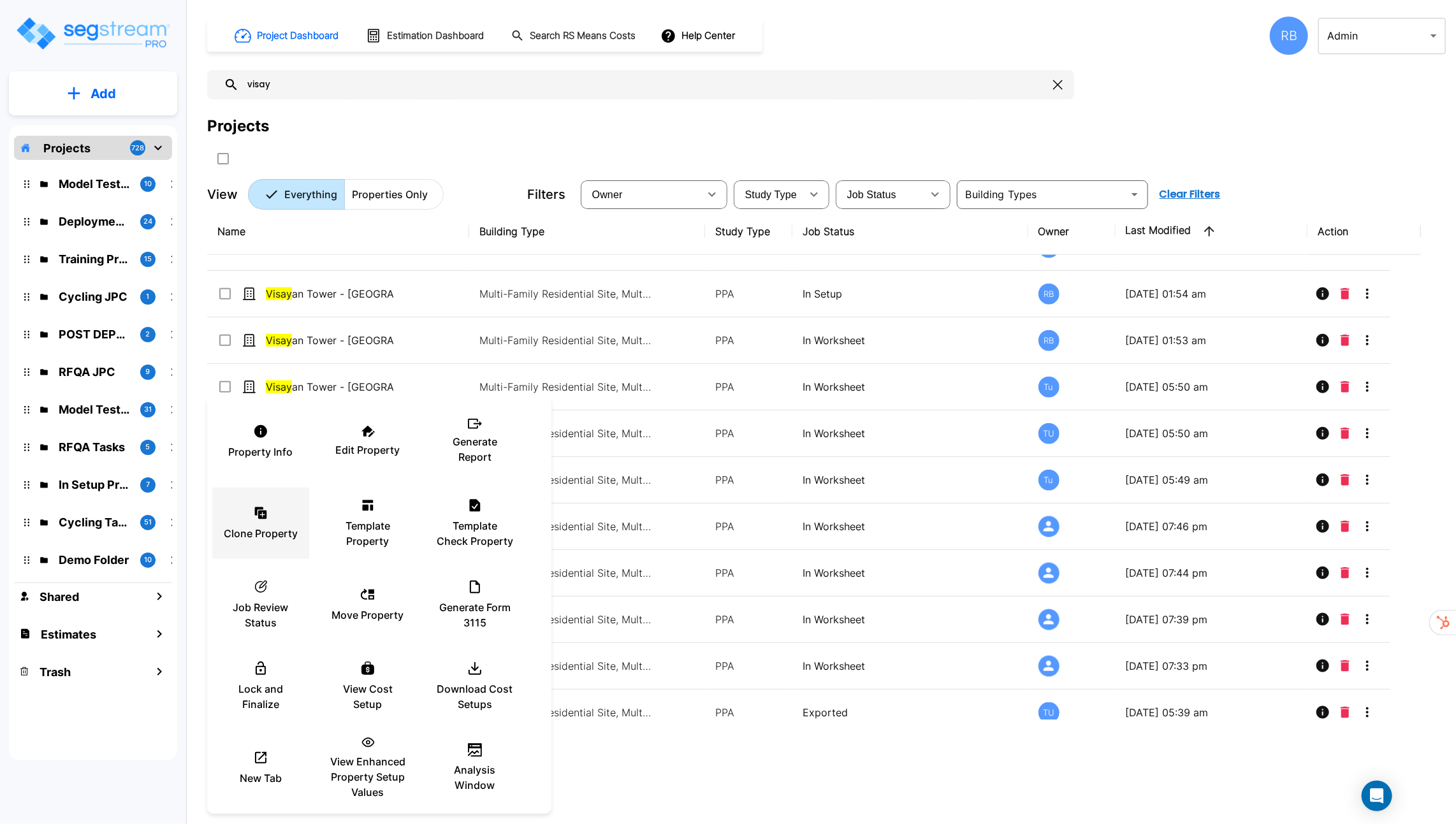
click at [257, 510] on icon at bounding box center [259, 511] width 8 height 8
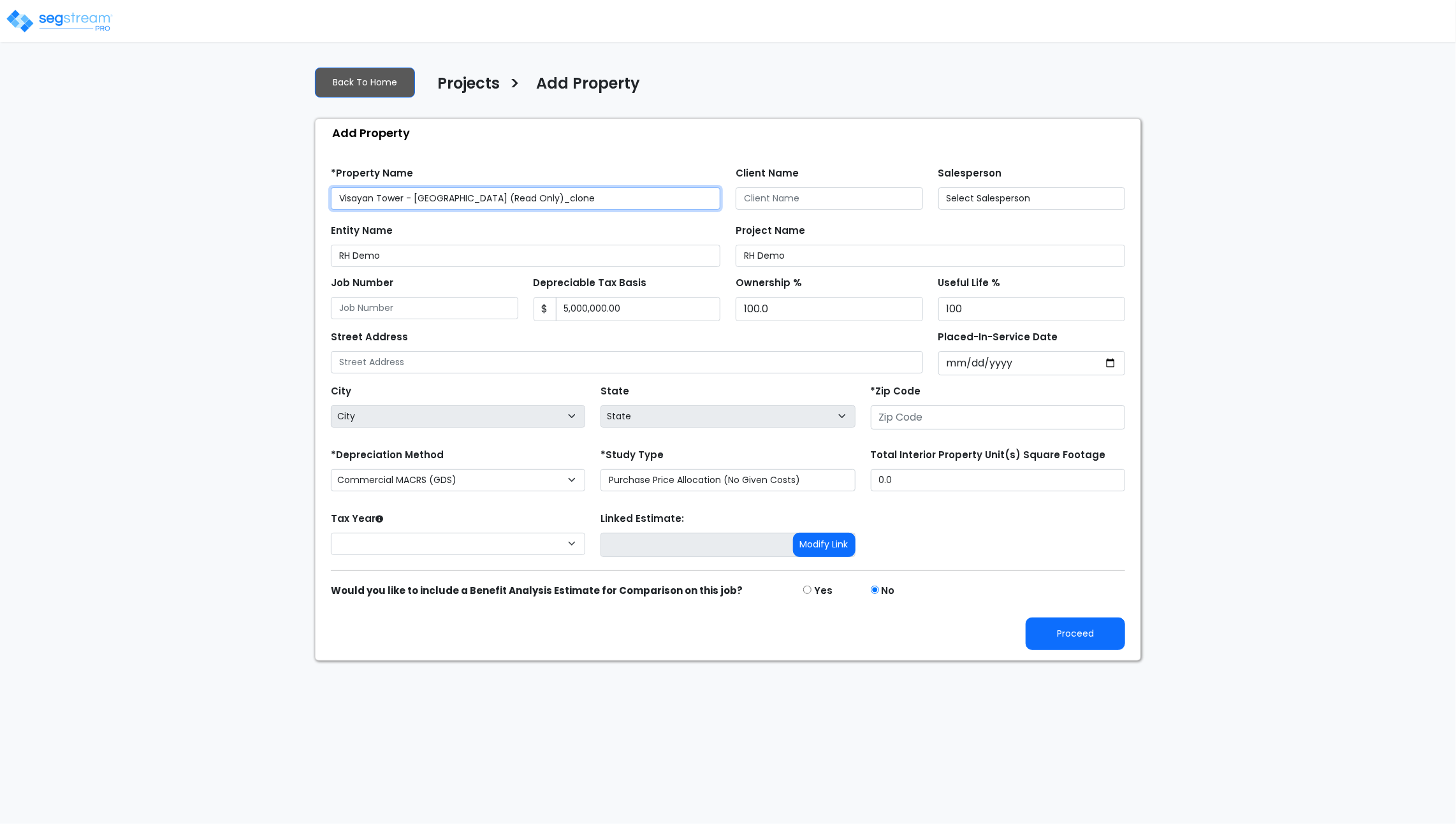
type input "None"
type input "[STREET_ADDRESS]"
type input "30043"
select select "CRM(_5"
type input "89,000.0"
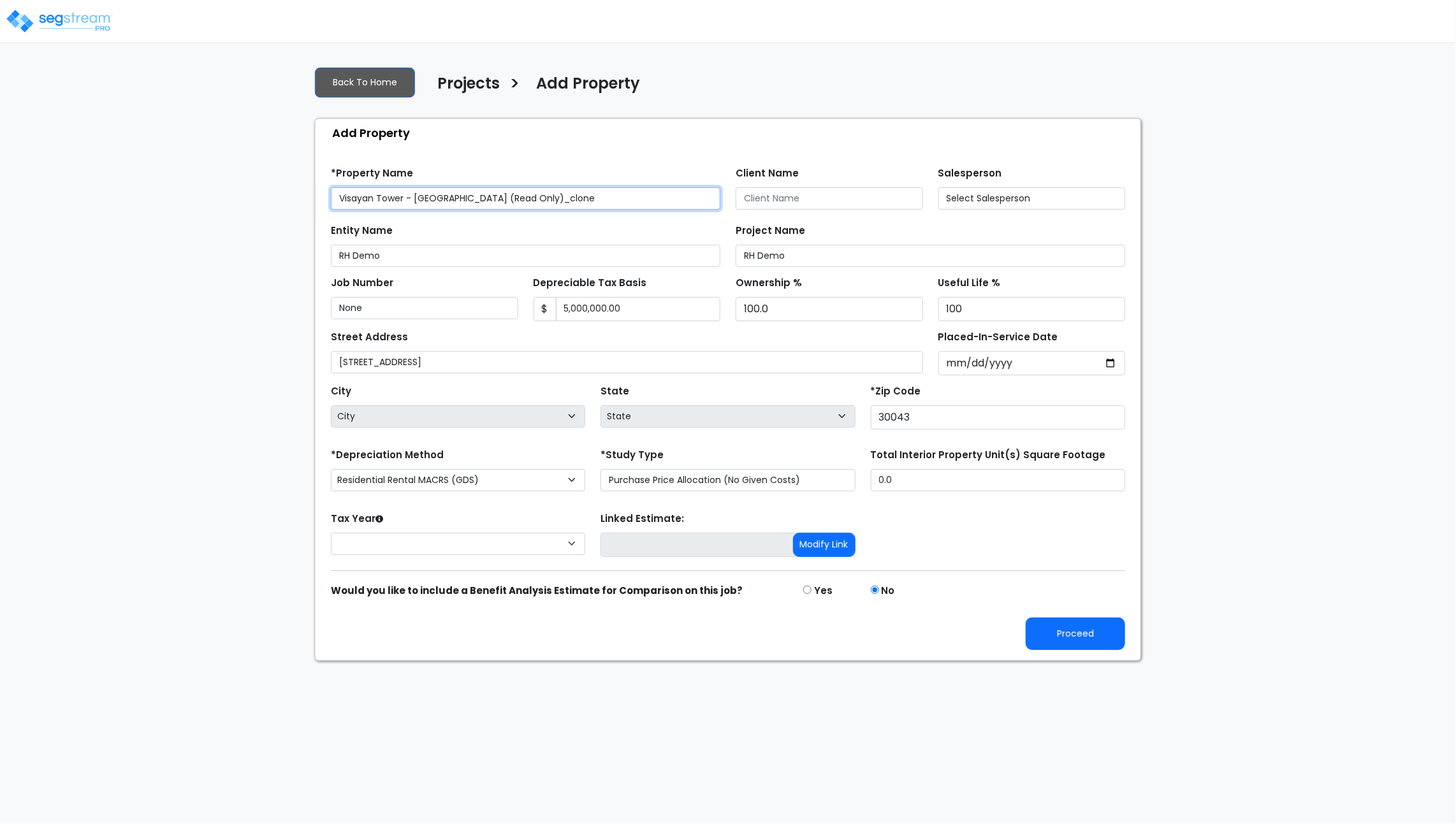
select select "GA"
select select "2023"
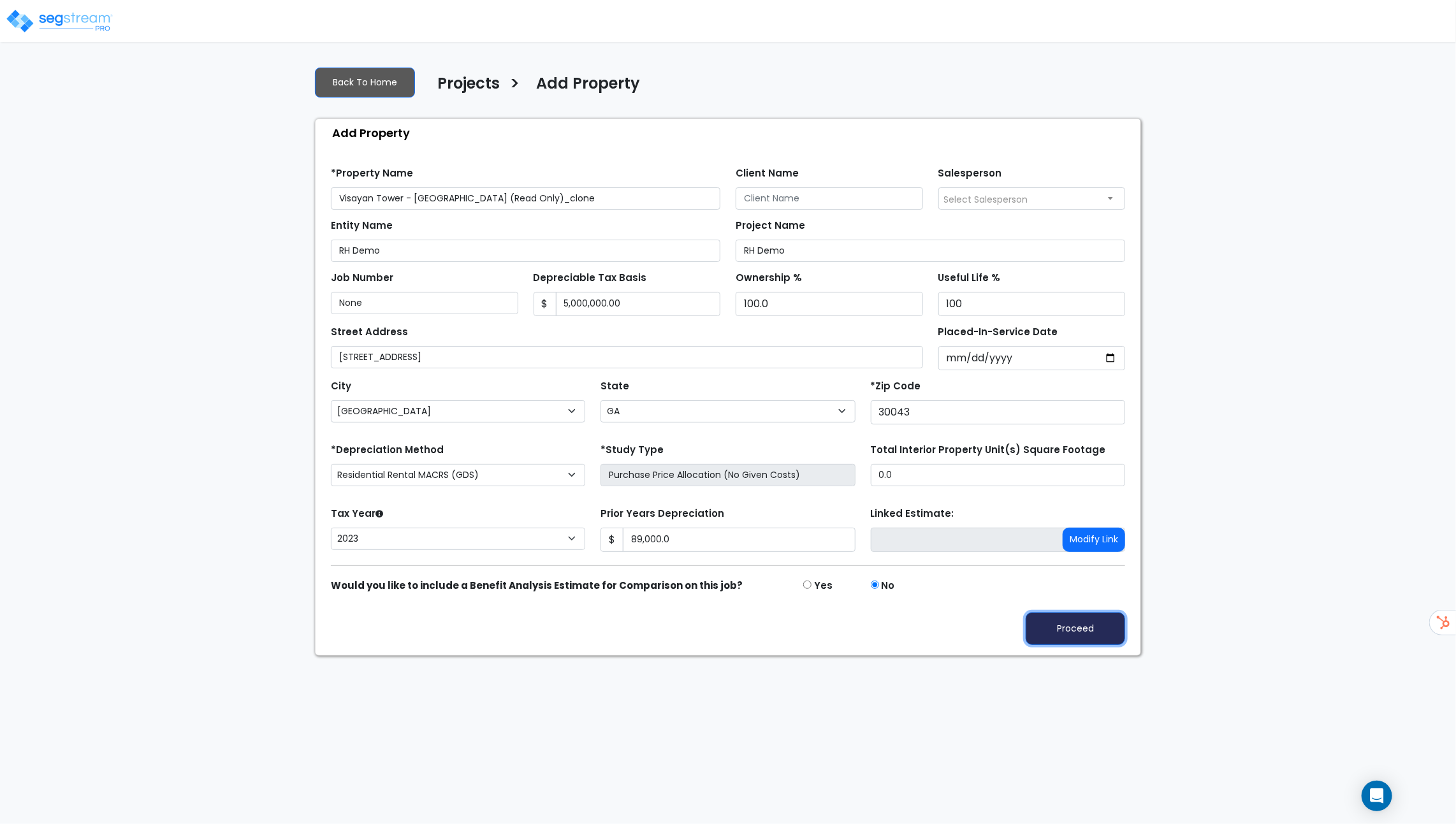
click at [1058, 614] on button "Proceed" at bounding box center [1075, 629] width 99 height 33
type input "89000"
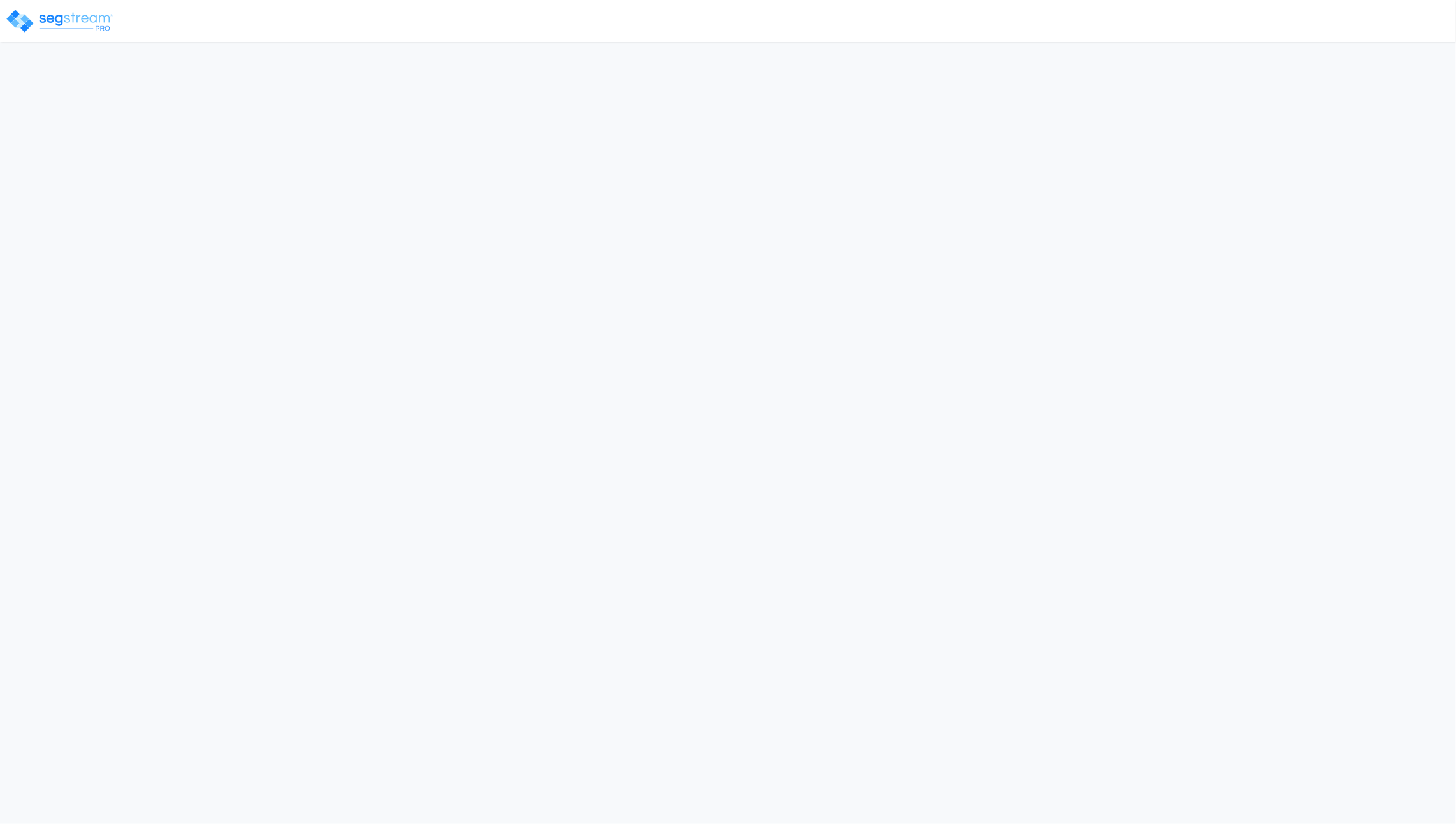
select select "[GEOGRAPHIC_DATA]"
select select "GA"
select select "CRM(_5"
select select "2023"
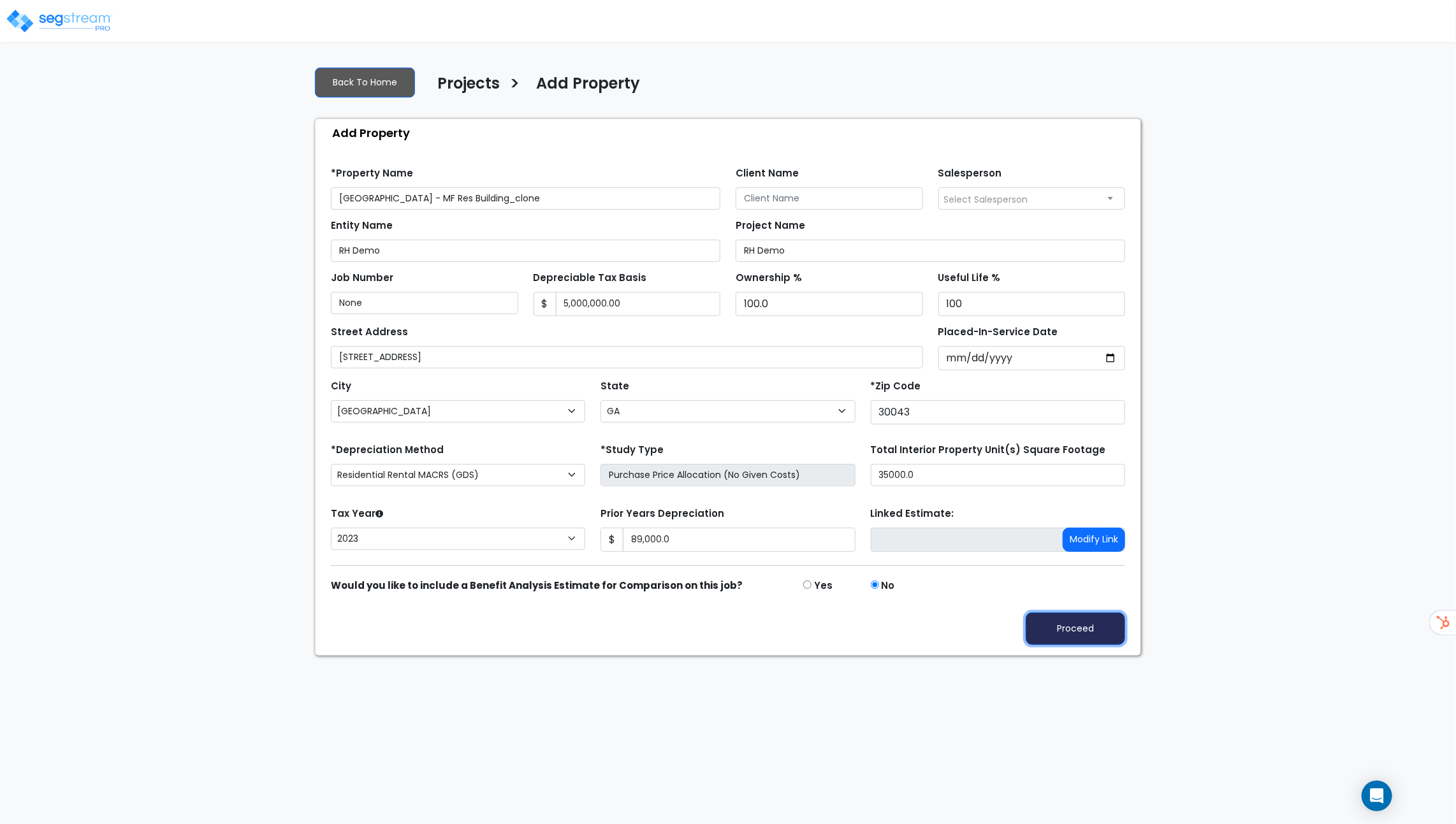
click at [1069, 635] on button "Proceed" at bounding box center [1075, 629] width 99 height 33
type input "89000"
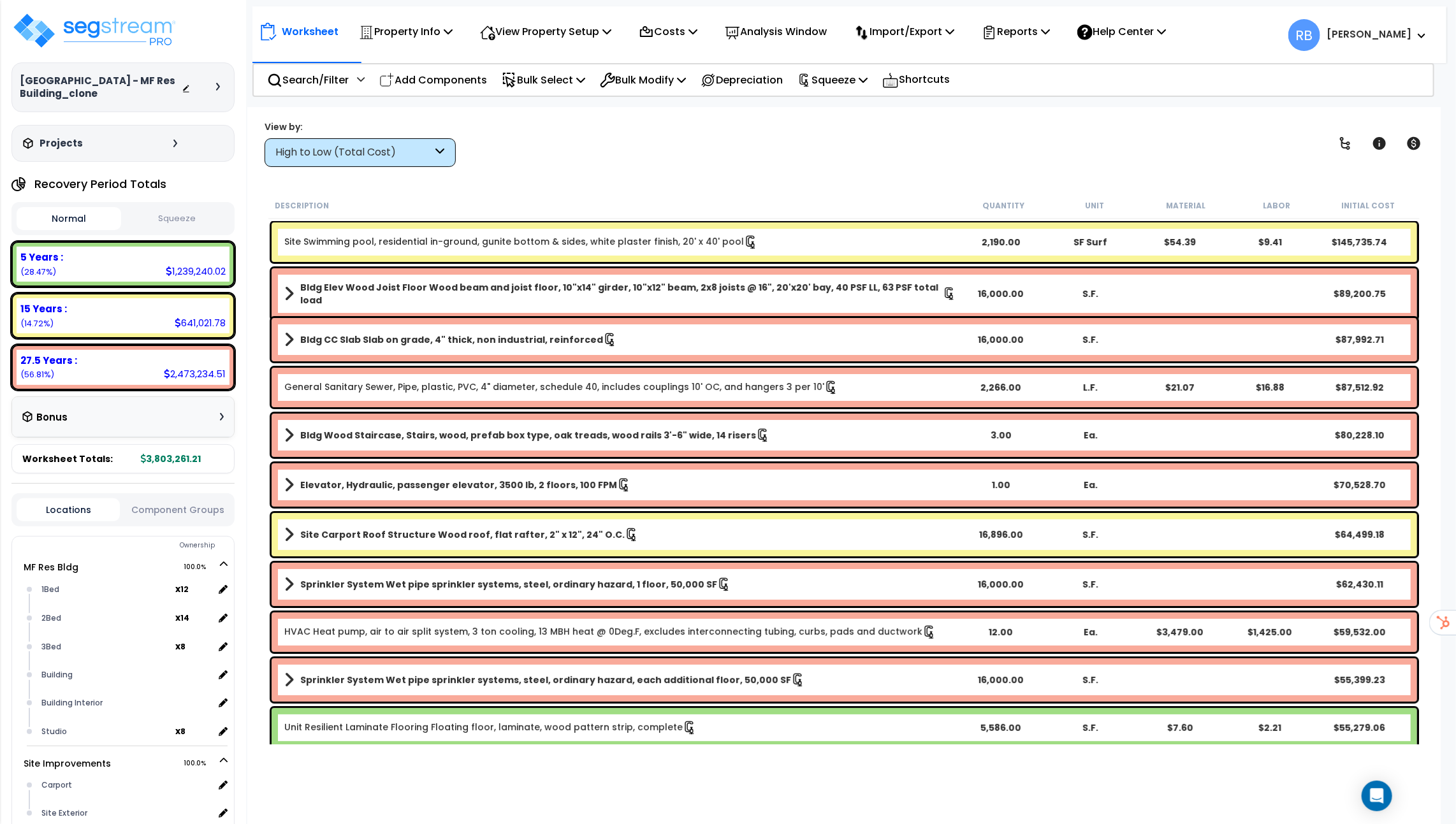
click at [710, 255] on div "Site Swimming pool, residential in-ground, gunite bottom & sides, white plaster…" at bounding box center [845, 242] width 1146 height 39
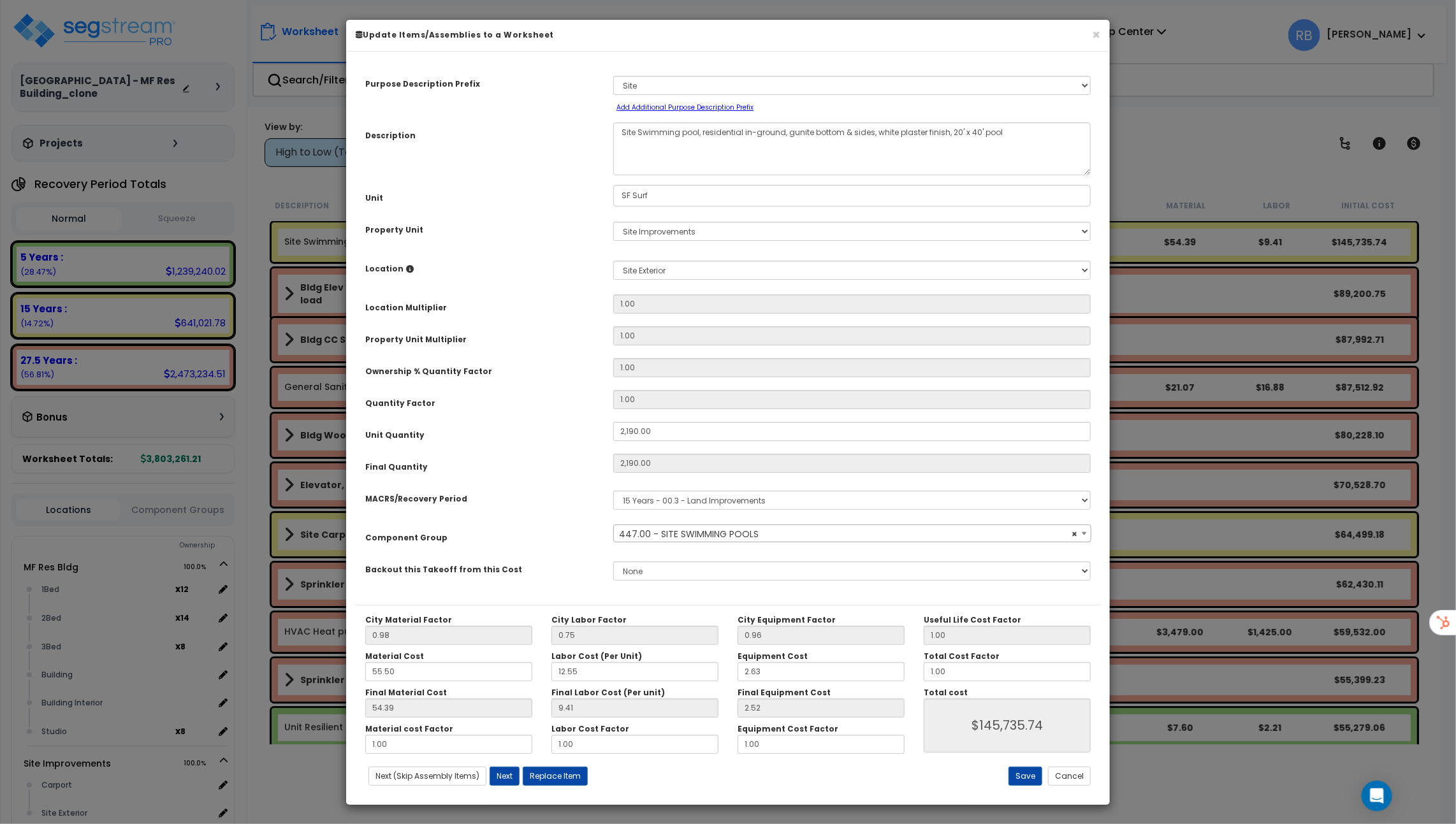
select select "59"
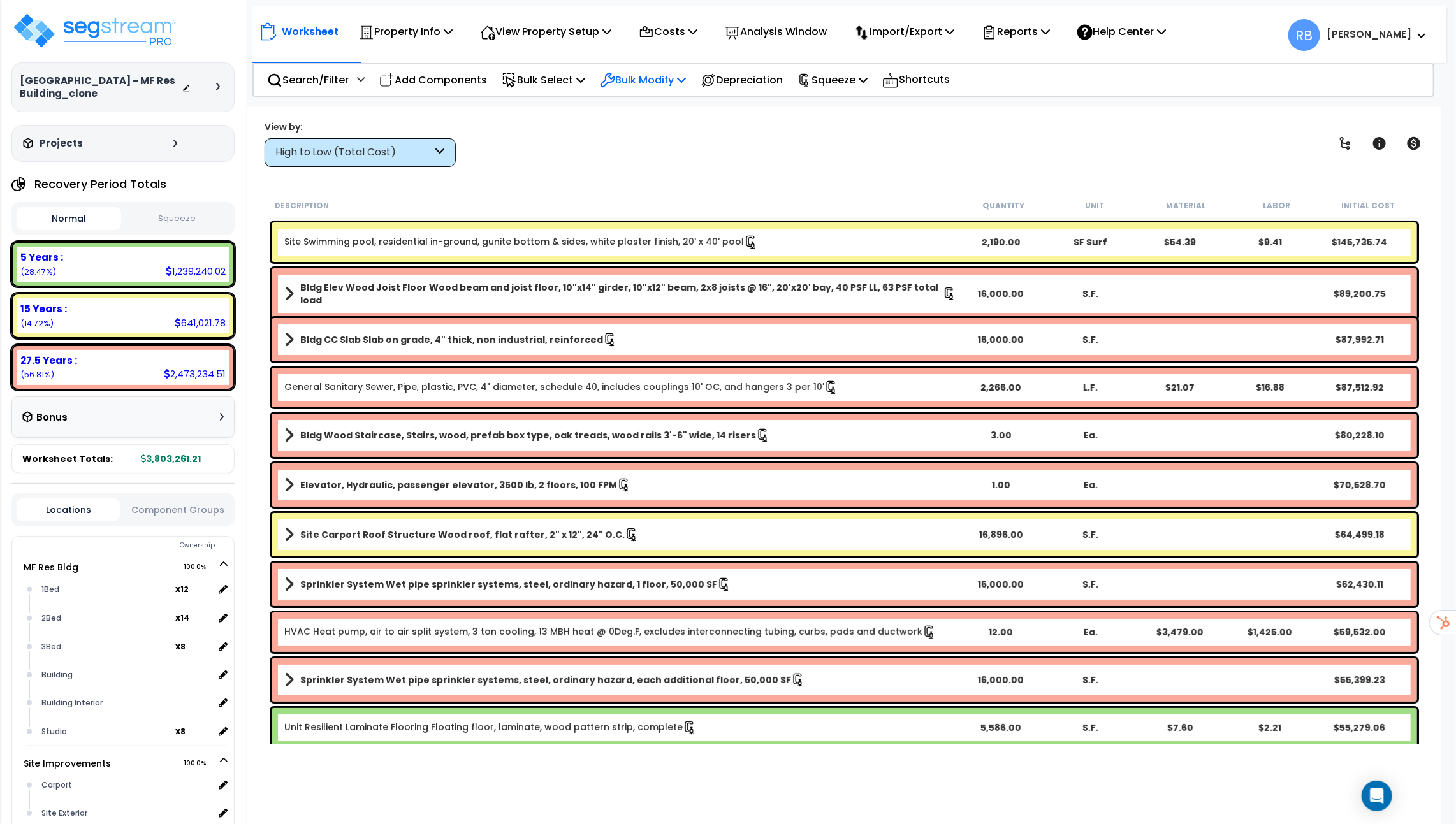
click at [661, 74] on p "Bulk Modify" at bounding box center [643, 80] width 86 height 17
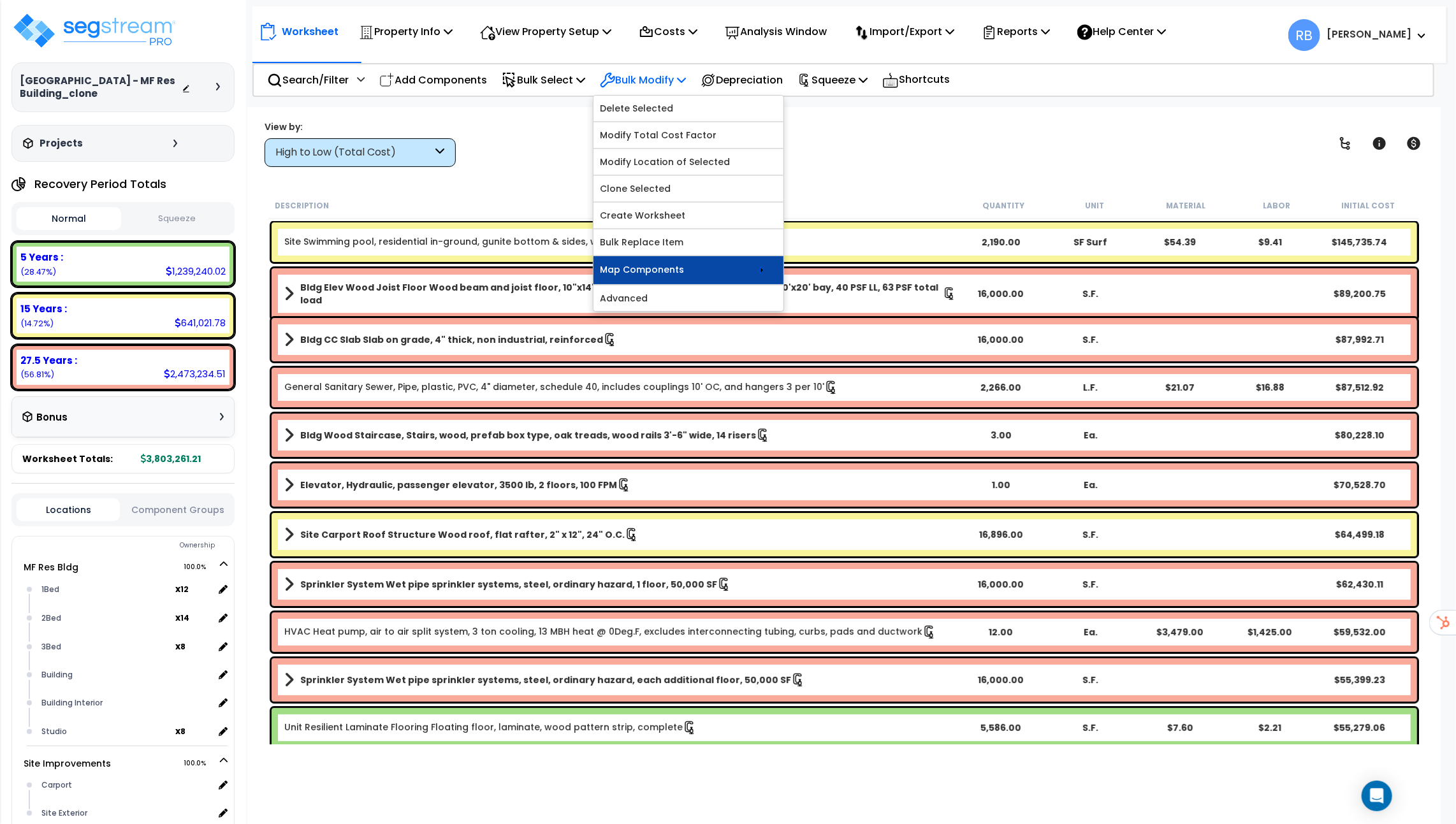
click at [690, 267] on link "Map Components" at bounding box center [688, 270] width 190 height 28
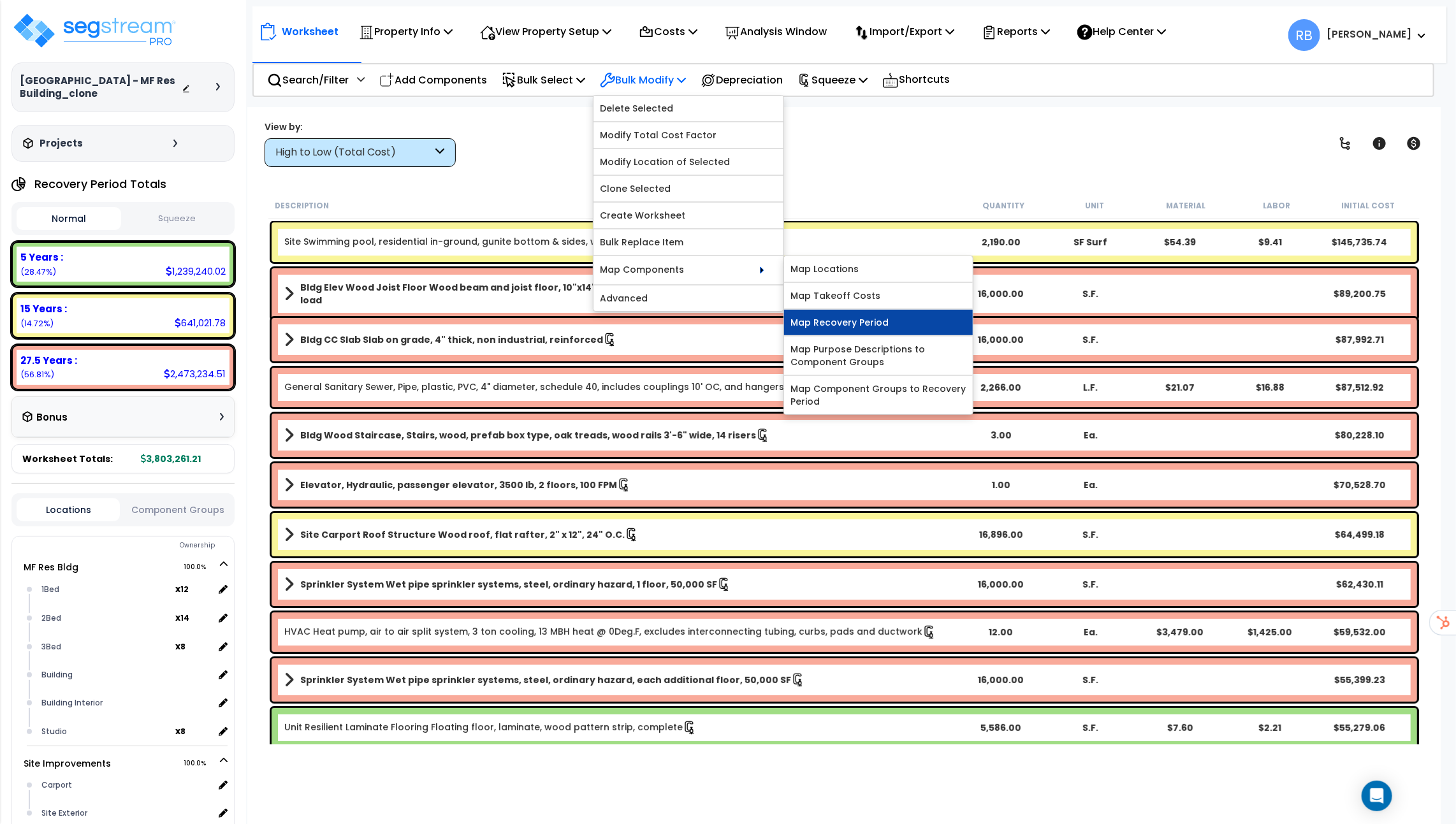
click at [838, 314] on link "Map Recovery Period" at bounding box center [878, 322] width 189 height 25
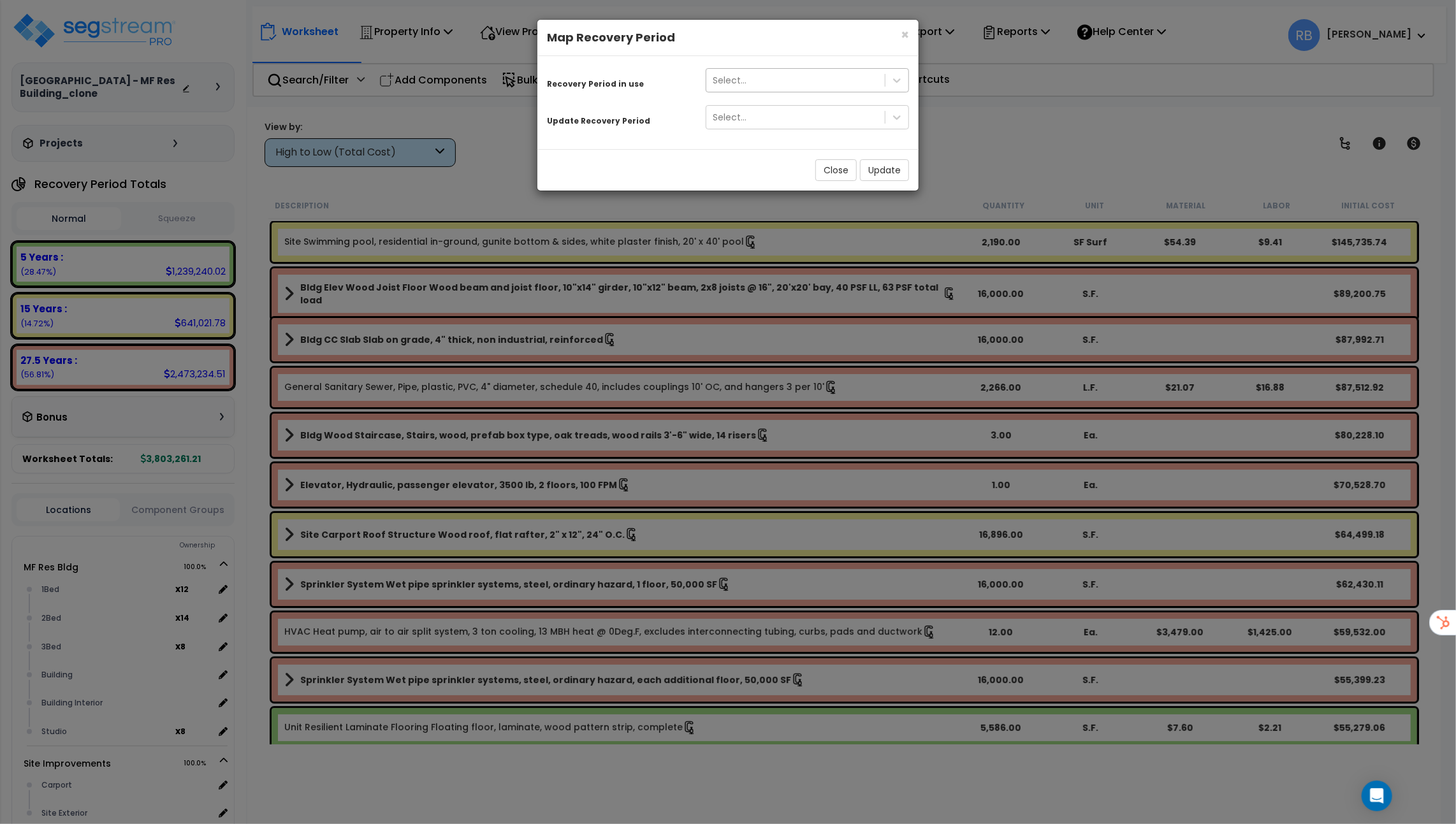
click at [849, 81] on div "Select..." at bounding box center [795, 80] width 178 height 21
click at [817, 139] on div "15 Years" at bounding box center [808, 135] width 204 height 23
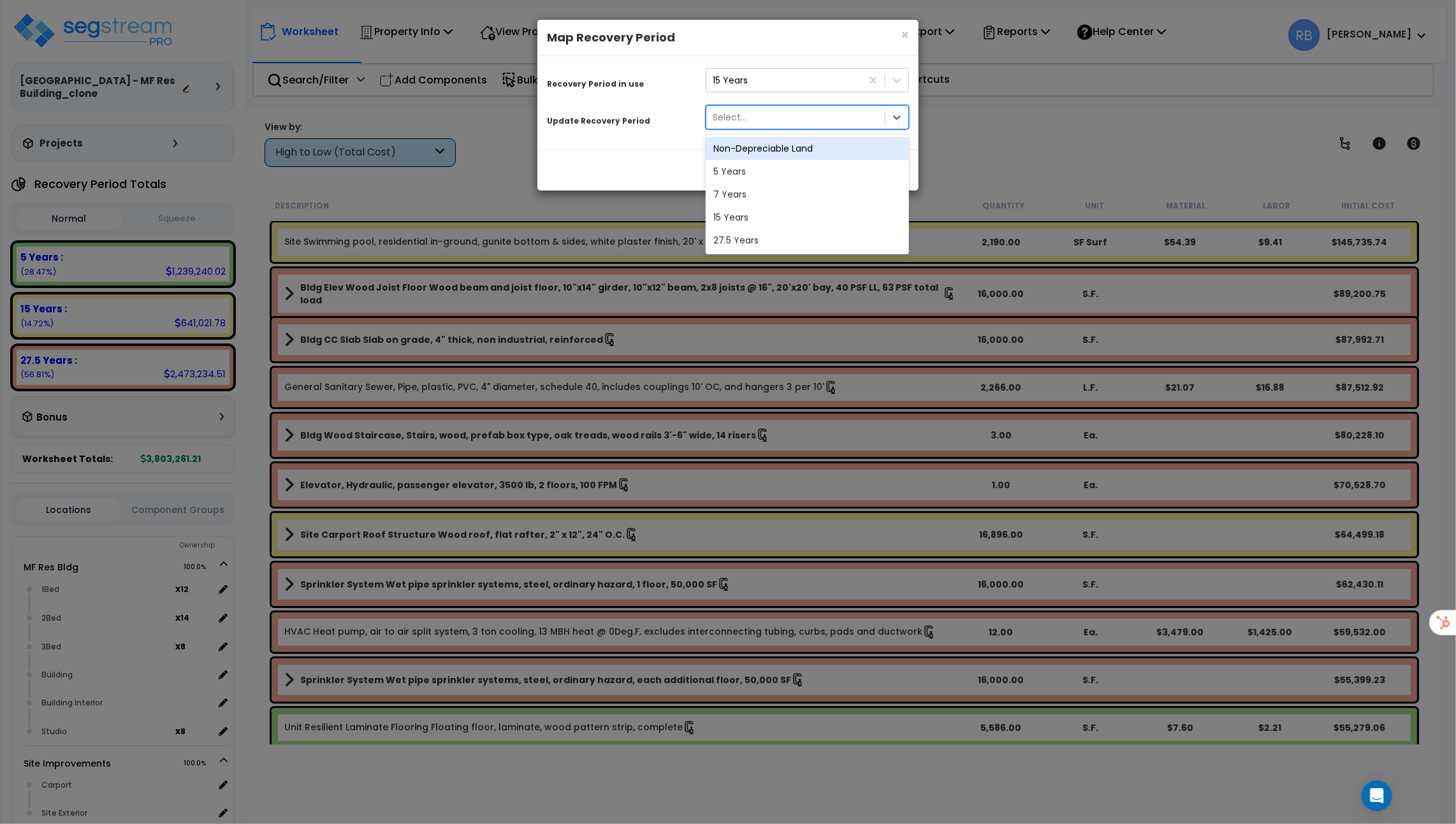
click at [909, 120] on div "Select..." at bounding box center [808, 117] width 204 height 25
click at [850, 190] on div "7 Years" at bounding box center [808, 195] width 204 height 23
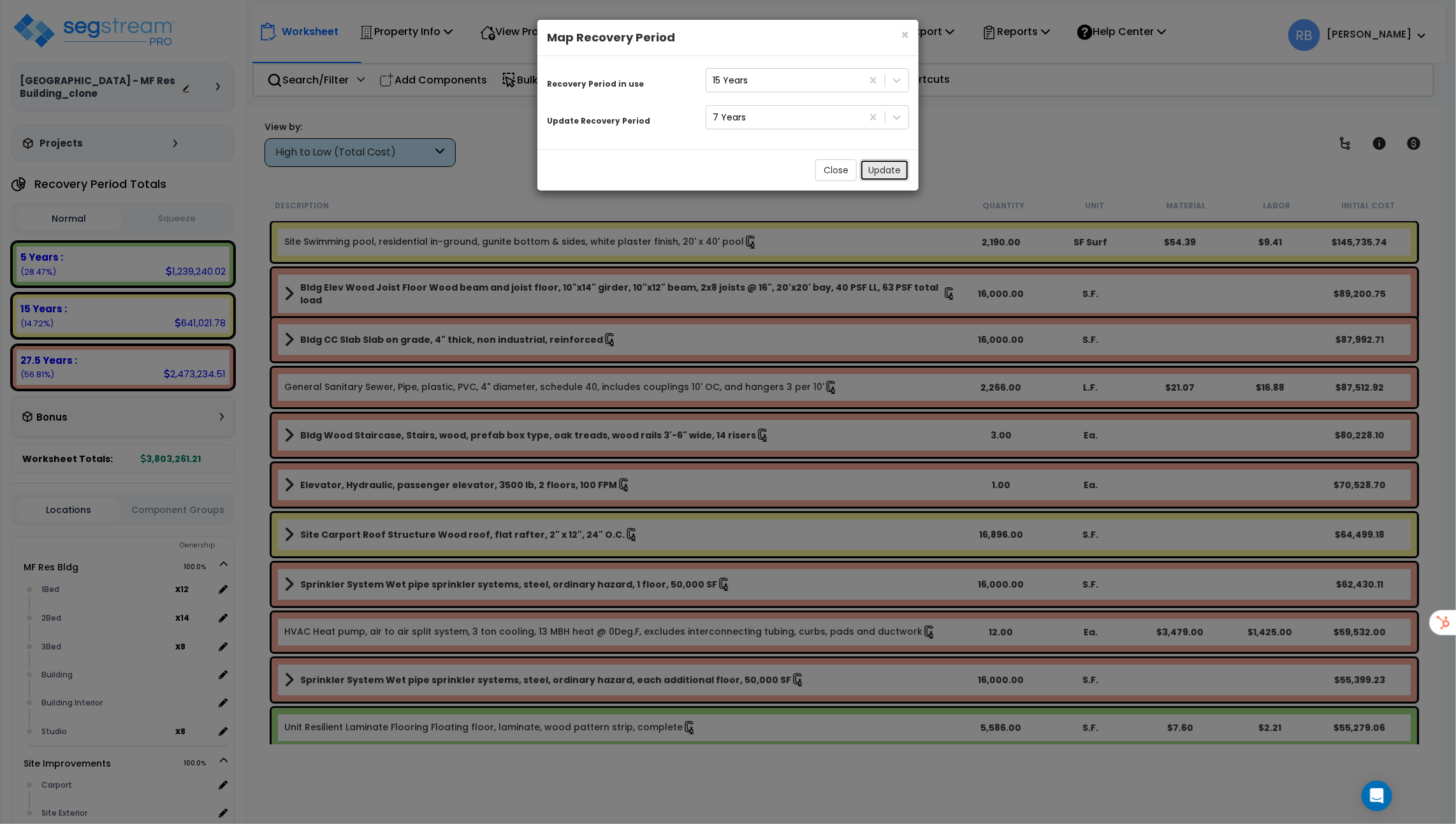
click at [878, 166] on button "Update" at bounding box center [885, 170] width 49 height 21
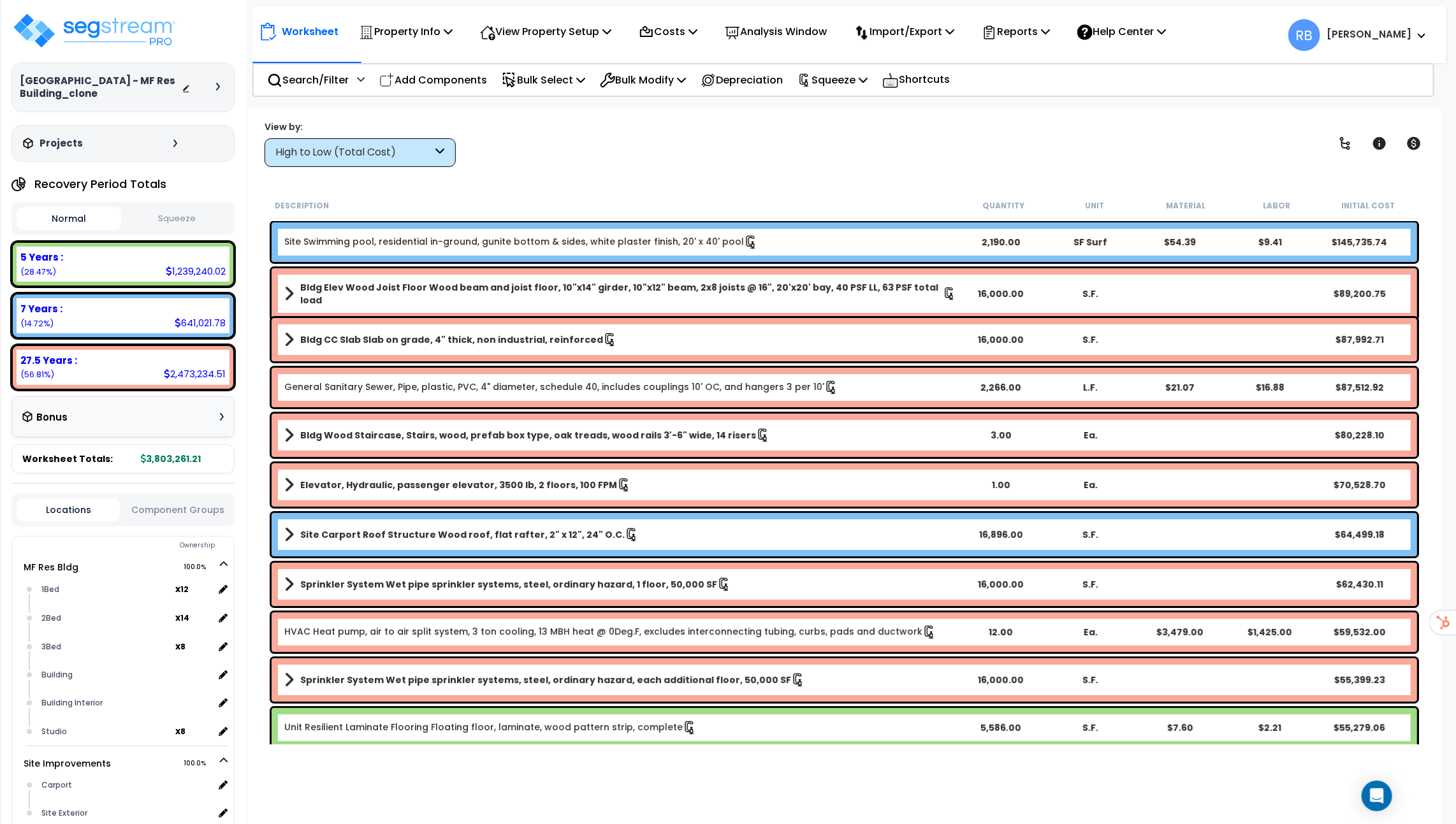
click at [838, 244] on b "Site Swimming pool, residential in-ground, gunite bottom & sides, white plaster…" at bounding box center [620, 242] width 672 height 14
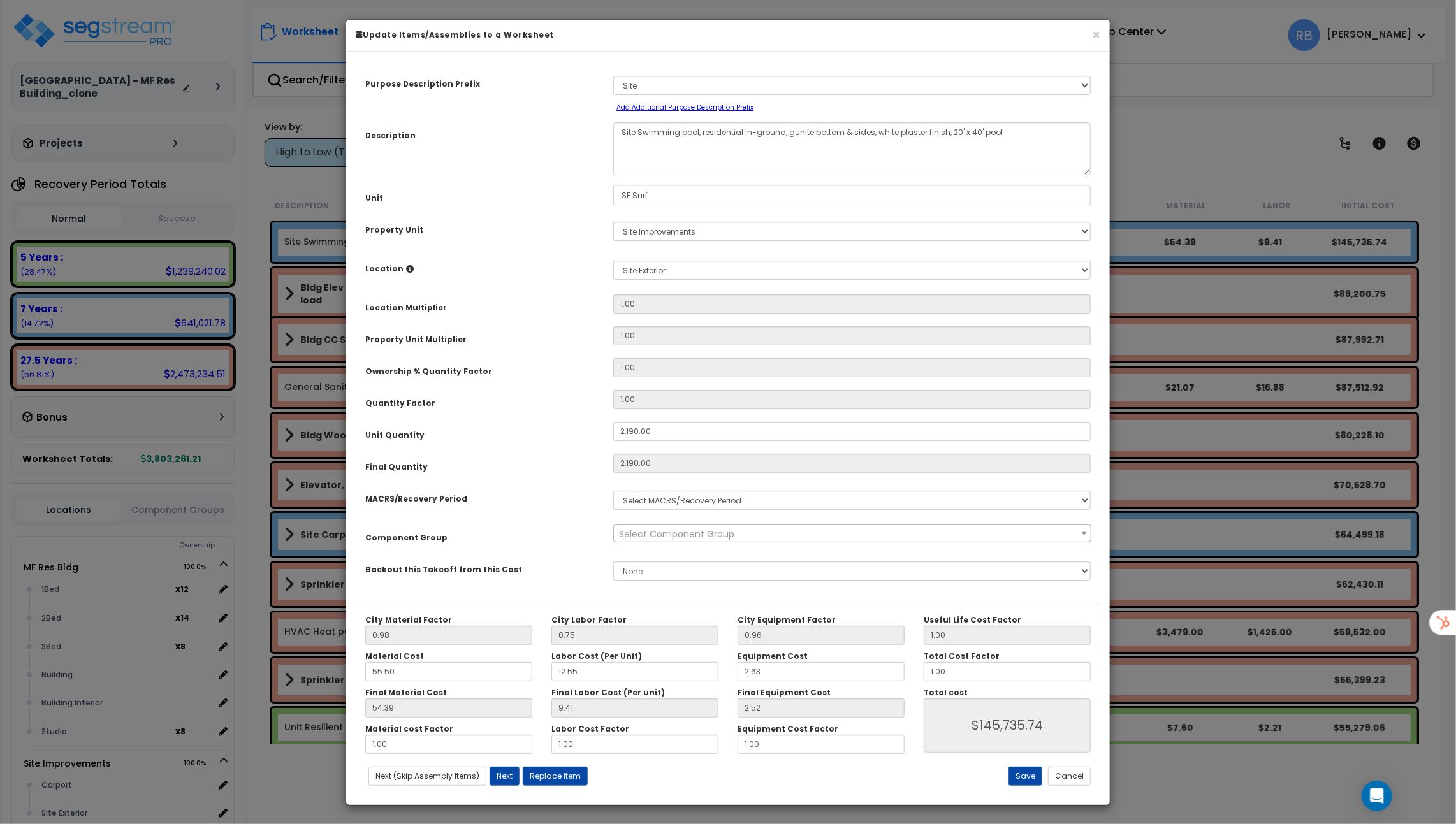
select select "3665"
click at [813, 504] on select "Select MACRS/Recovery Period 5 Years - 57.0 - Distributive Trades & Services 5 …" at bounding box center [852, 500] width 478 height 19
click at [613, 491] on select "Select MACRS/Recovery Period 5 Years - 57.0 - Distributive Trades & Services 5 …" at bounding box center [852, 500] width 478 height 19
click at [813, 504] on select "Select MACRS/Recovery Period 5 Years - 57.0 - Distributive Trades & Services 5 …" at bounding box center [852, 500] width 478 height 19
click at [613, 491] on select "Select MACRS/Recovery Period 5 Years - 57.0 - Distributive Trades & Services 5 …" at bounding box center [852, 500] width 478 height 19
